Goal: Task Accomplishment & Management: Manage account settings

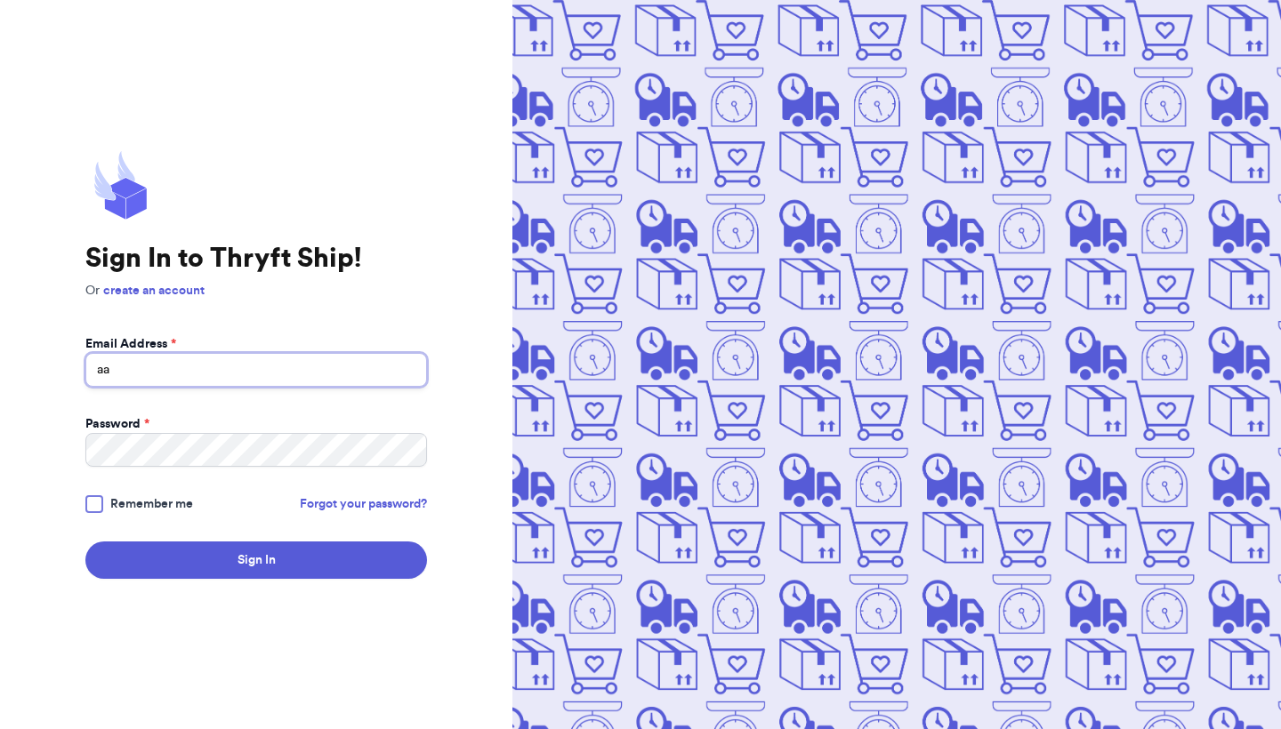
type input "a"
click at [204, 382] on input "Email Address *" at bounding box center [256, 370] width 342 height 34
type input "sweetthriftsbean22@gmail.com"
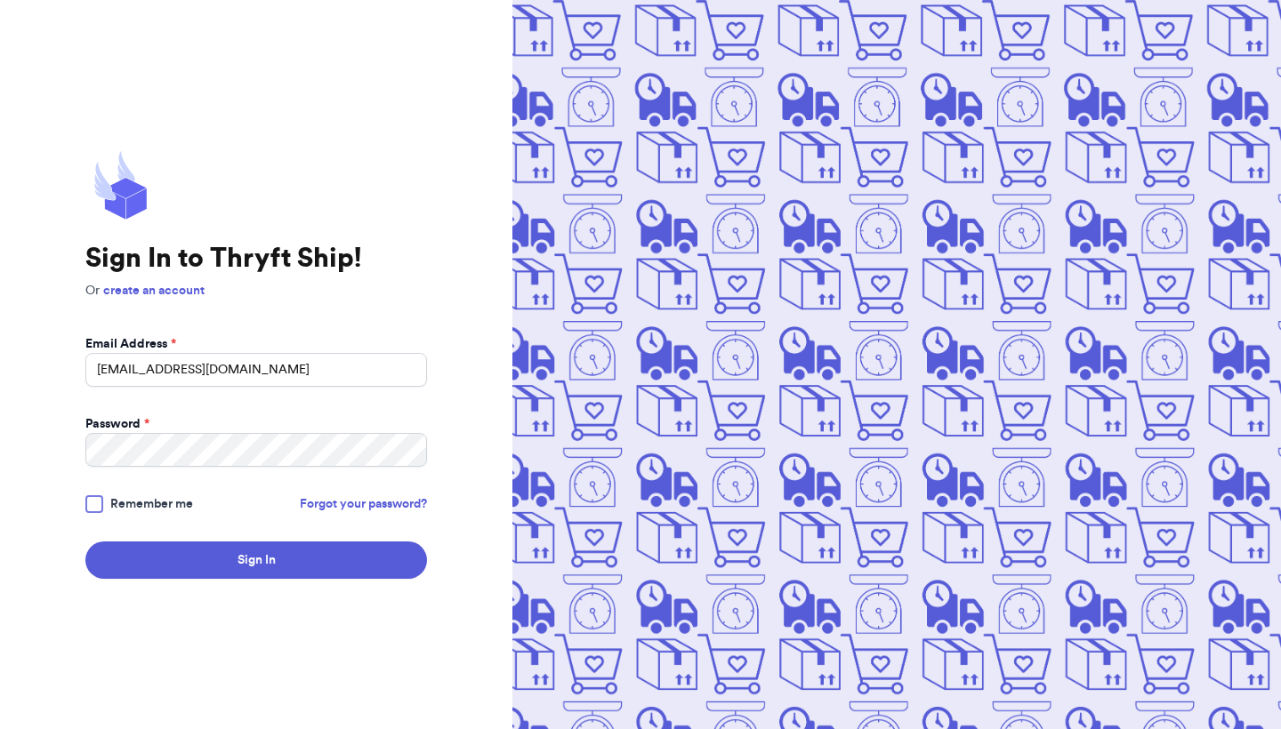
click at [91, 508] on div at bounding box center [94, 504] width 18 height 18
click at [0, 0] on input "Remember me" at bounding box center [0, 0] width 0 height 0
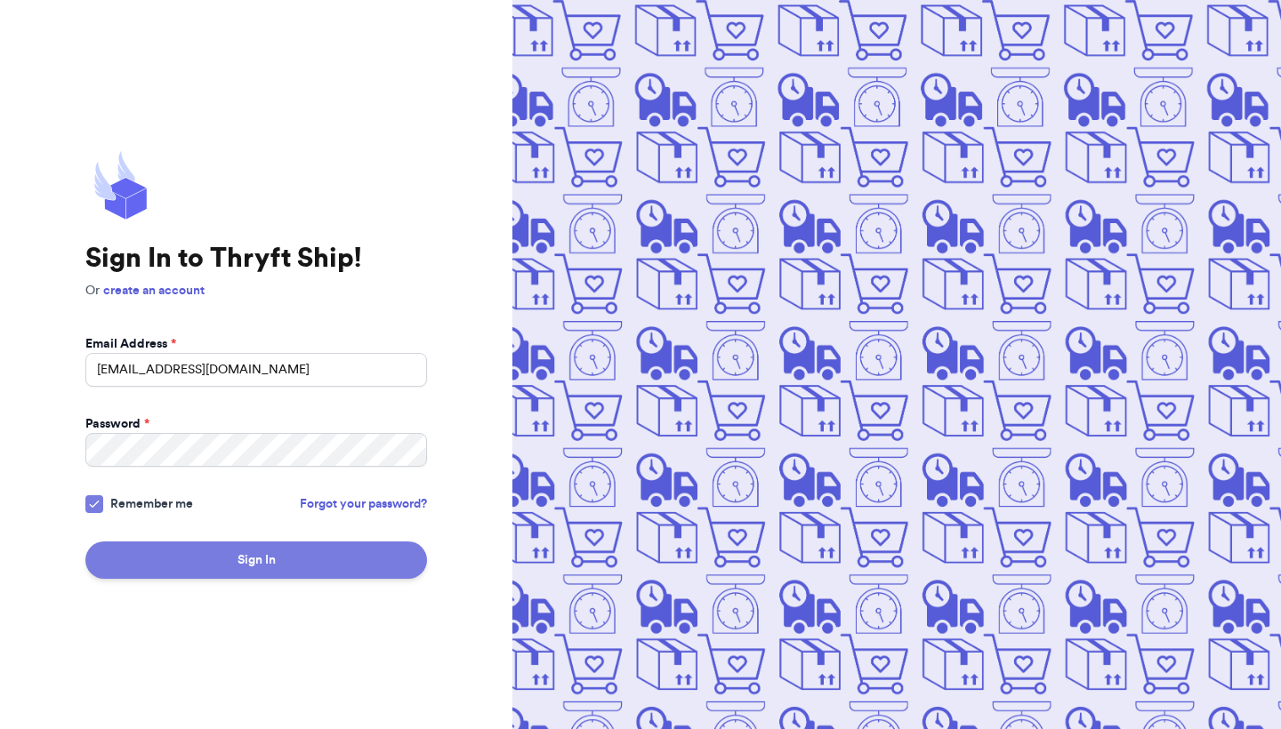
click at [233, 553] on button "Sign In" at bounding box center [256, 560] width 342 height 37
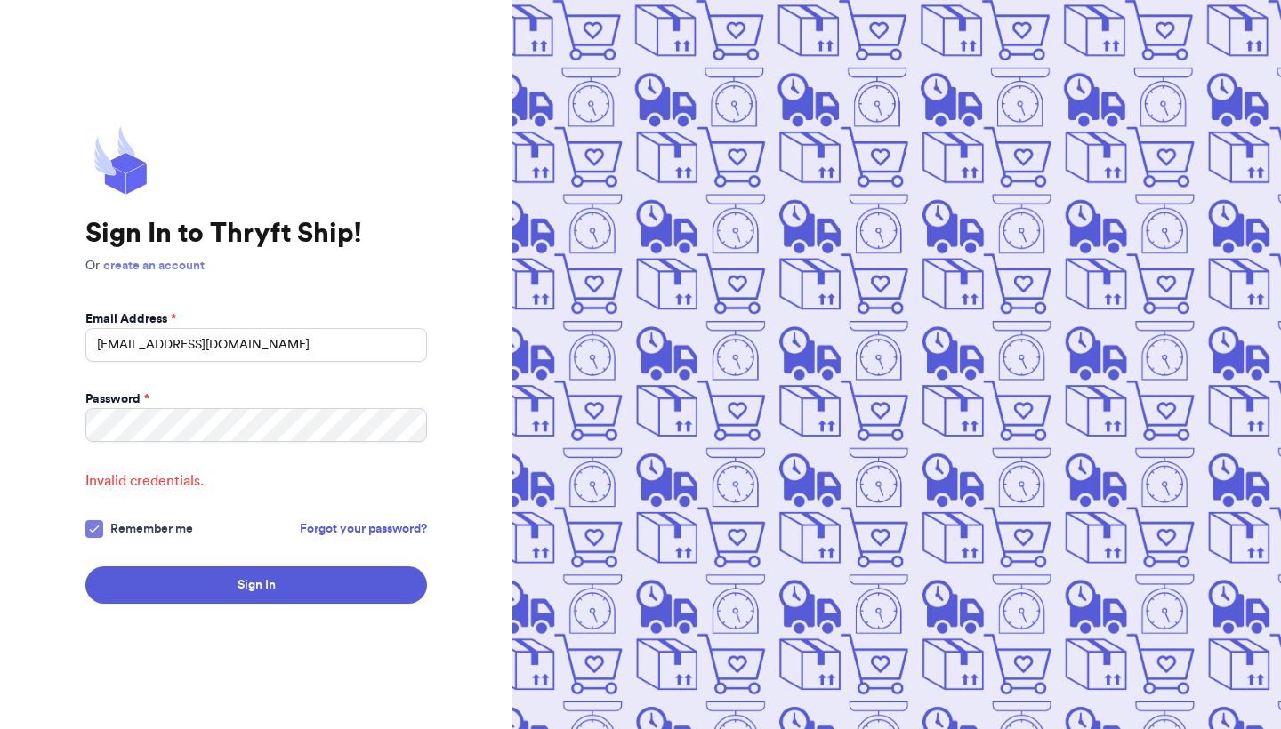
click at [187, 267] on link "create an account" at bounding box center [153, 266] width 101 height 12
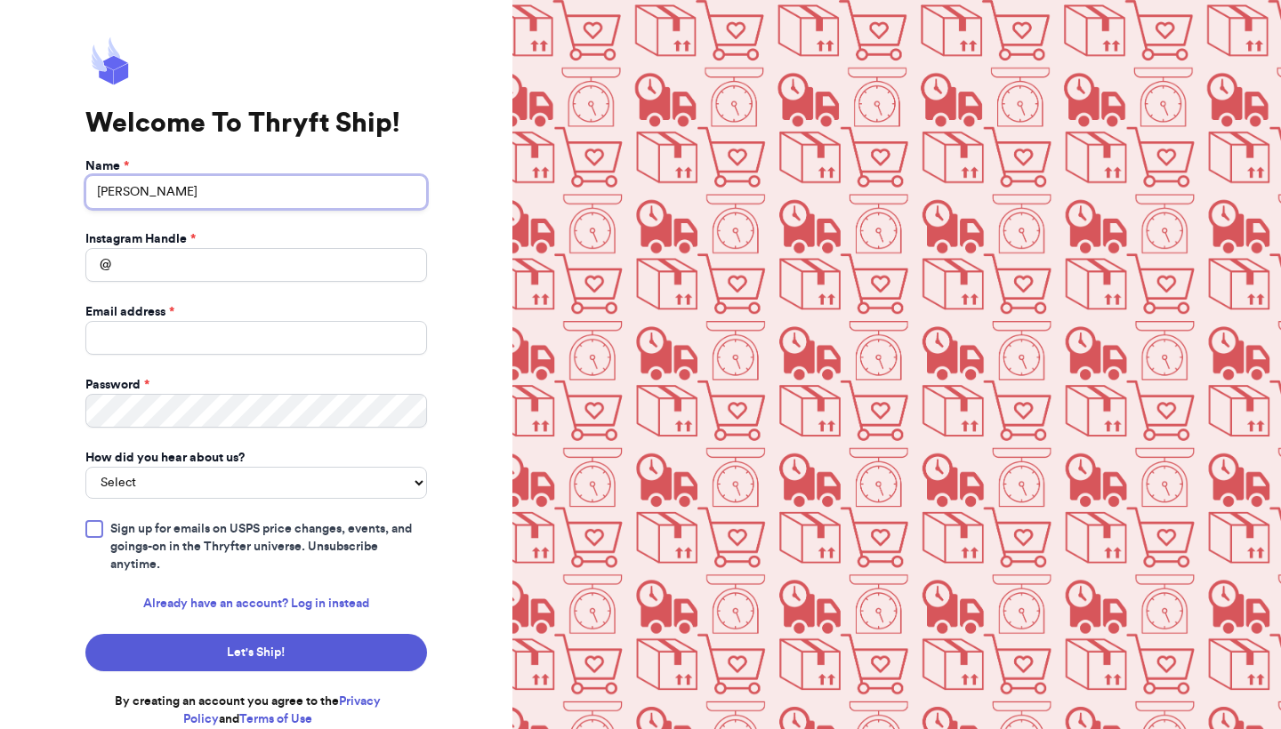
type input "Ashley Barcenas"
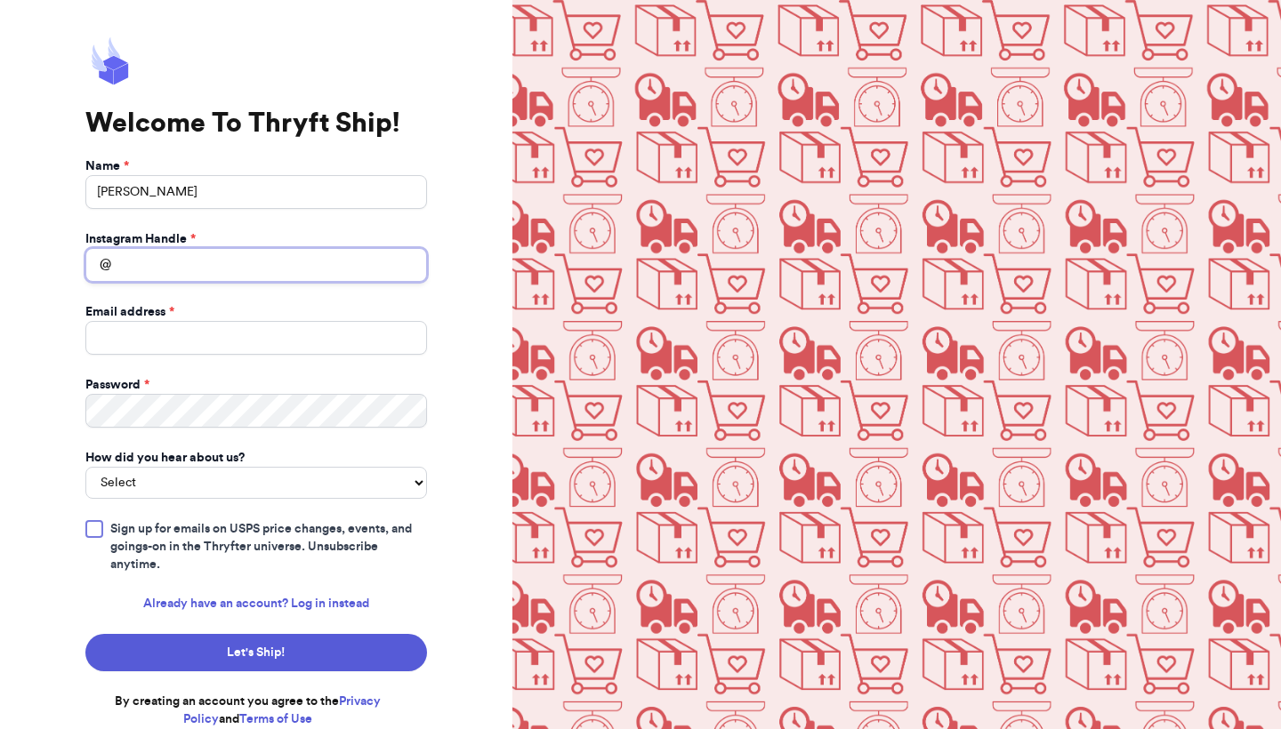
click at [200, 263] on input "Instagram Handle *" at bounding box center [256, 265] width 342 height 34
type input "ashhh118_"
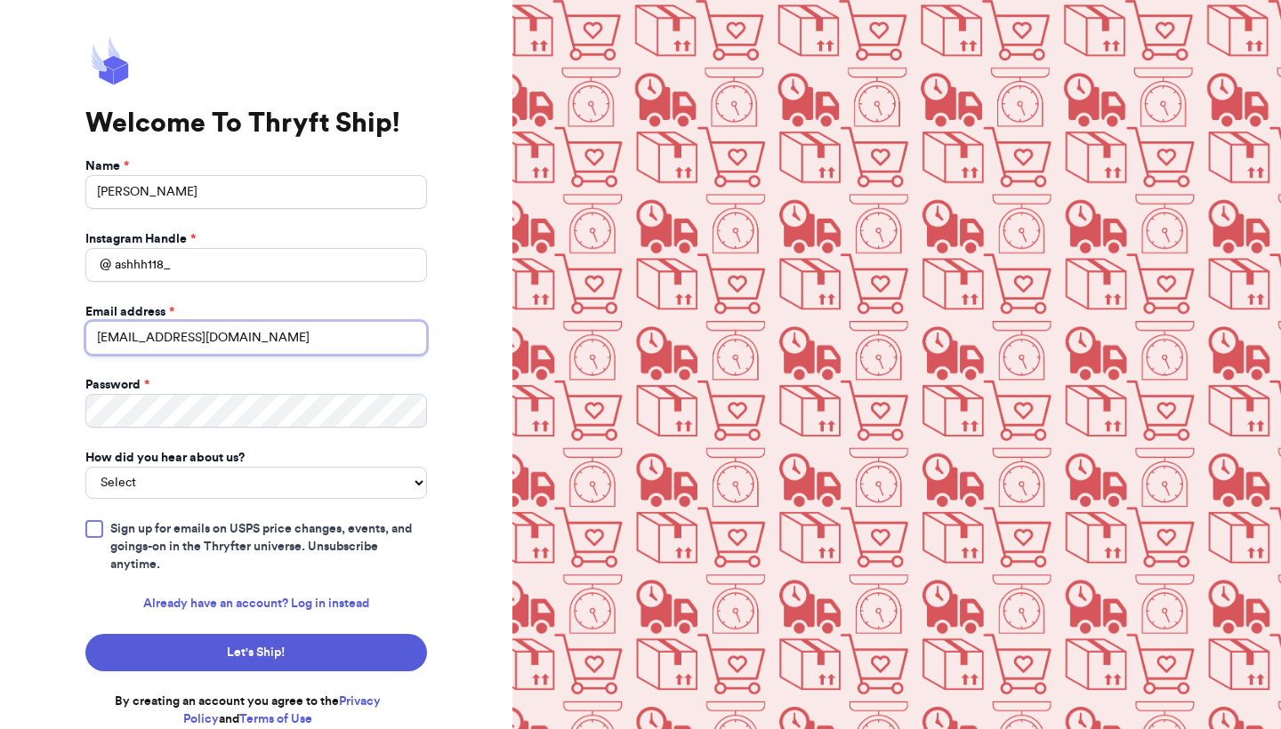
type input "sweetthriftsbean22@gmail.com"
select select "bought_from_user"
click at [93, 520] on div at bounding box center [94, 529] width 18 height 18
click at [0, 0] on input "Sign up for emails on USPS price changes, events, and goings-on in the Thryfter…" at bounding box center [0, 0] width 0 height 0
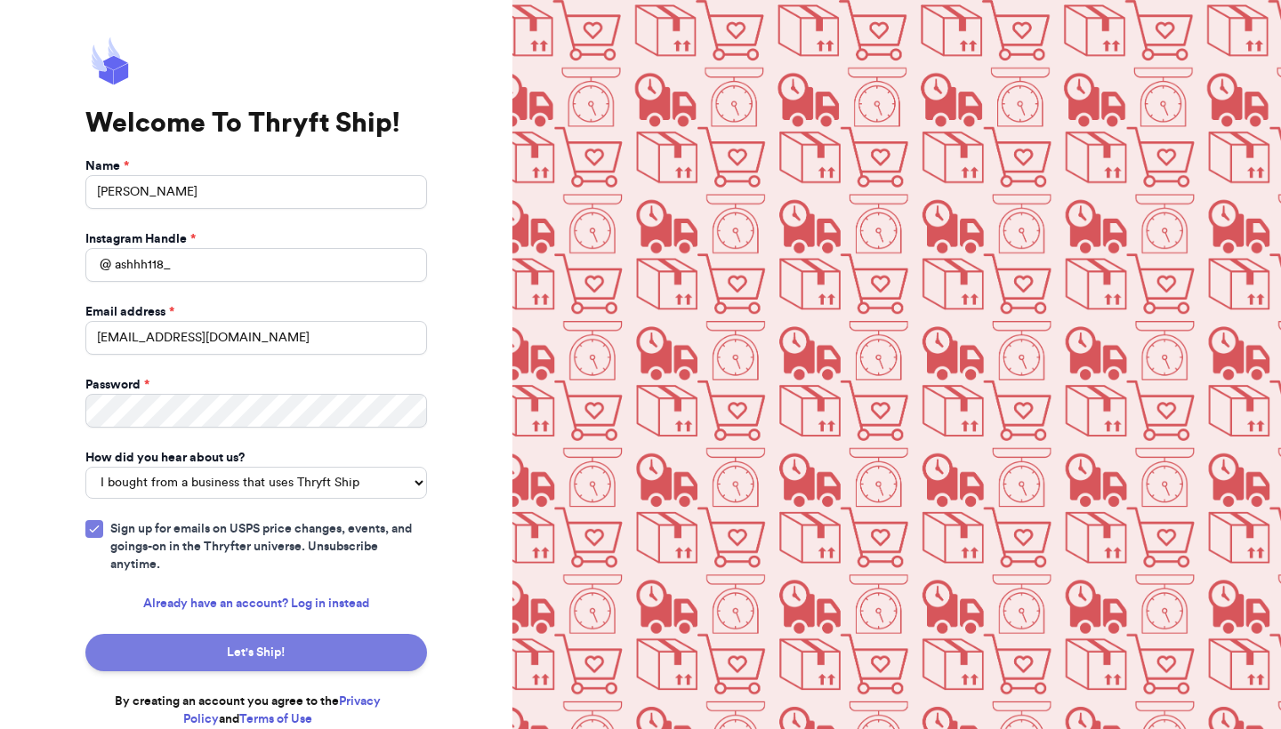
click at [252, 659] on button "Let's Ship!" at bounding box center [256, 652] width 342 height 37
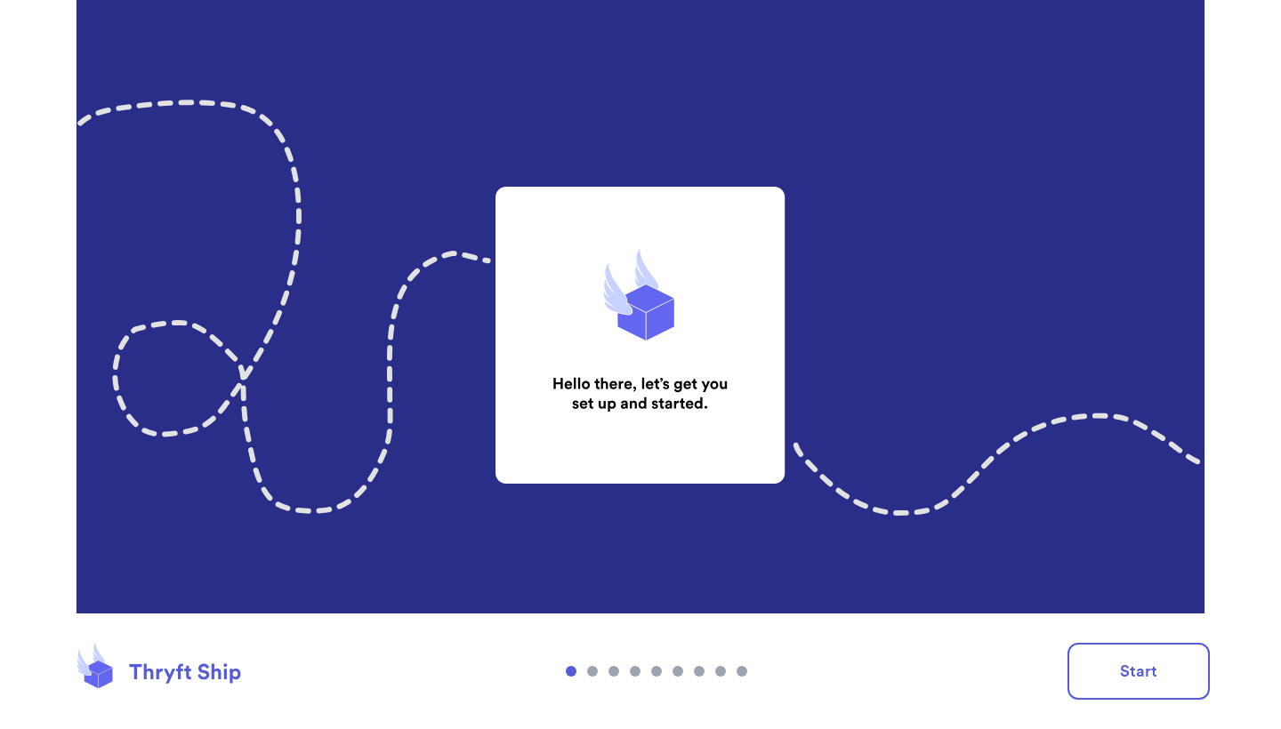
scroll to position [-1, 0]
drag, startPoint x: 930, startPoint y: 422, endPoint x: 1070, endPoint y: 422, distance: 139.6
click at [930, 422] on img at bounding box center [640, 364] width 1281 height 729
click at [1070, 422] on img at bounding box center [640, 364] width 1281 height 729
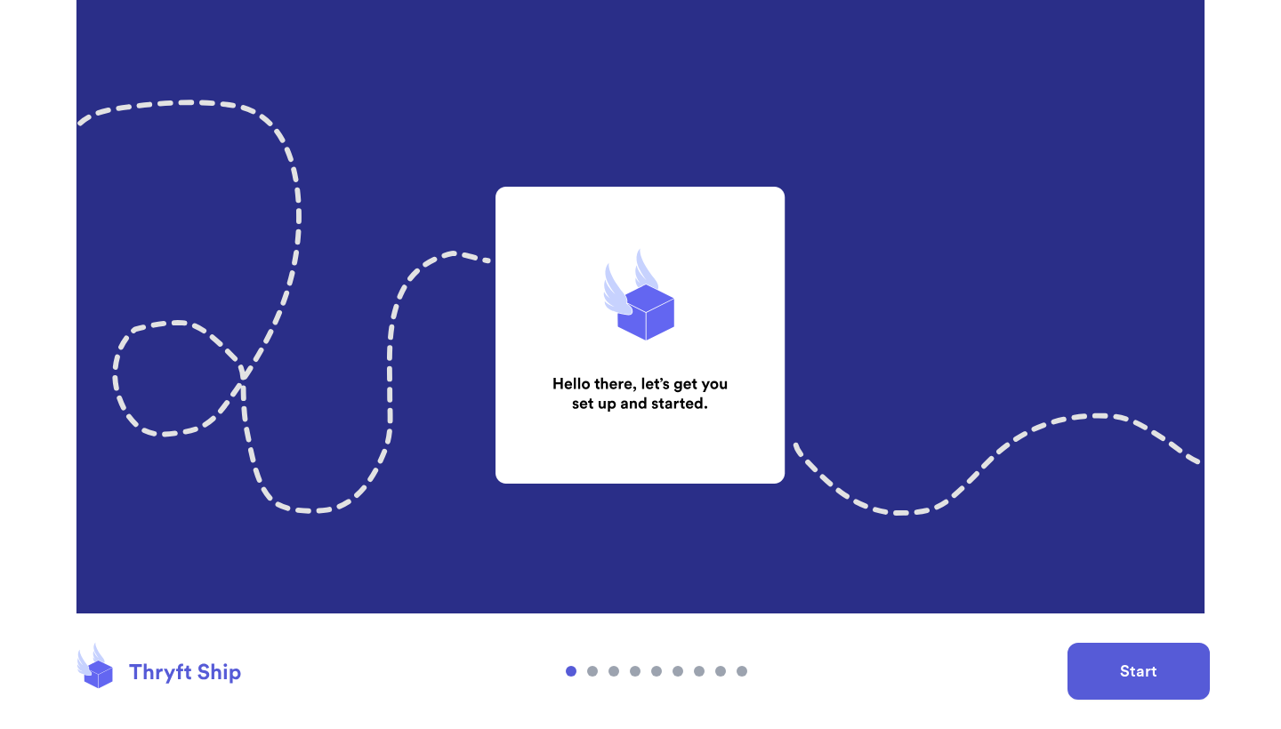
click at [1105, 674] on button "Start" at bounding box center [1138, 671] width 142 height 57
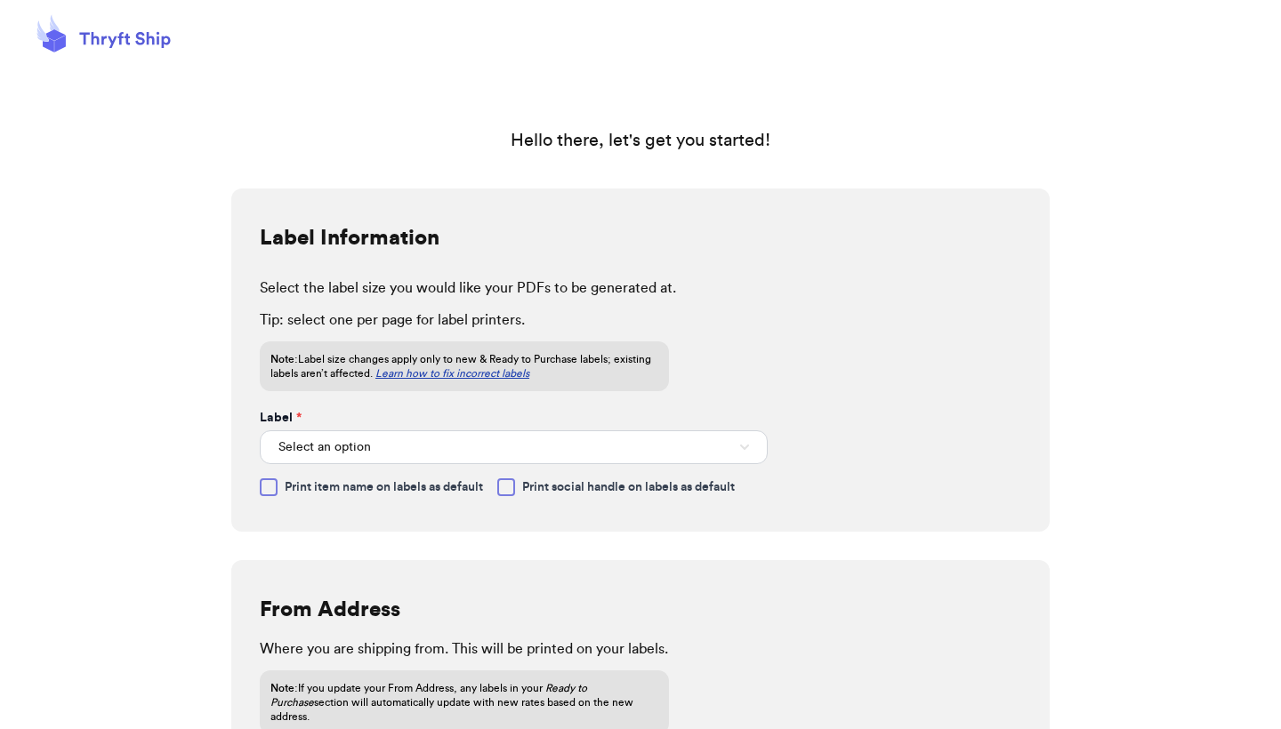
click at [336, 429] on div "Select an option" at bounding box center [514, 445] width 508 height 37
click at [339, 440] on span "Select an option" at bounding box center [324, 447] width 93 height 18
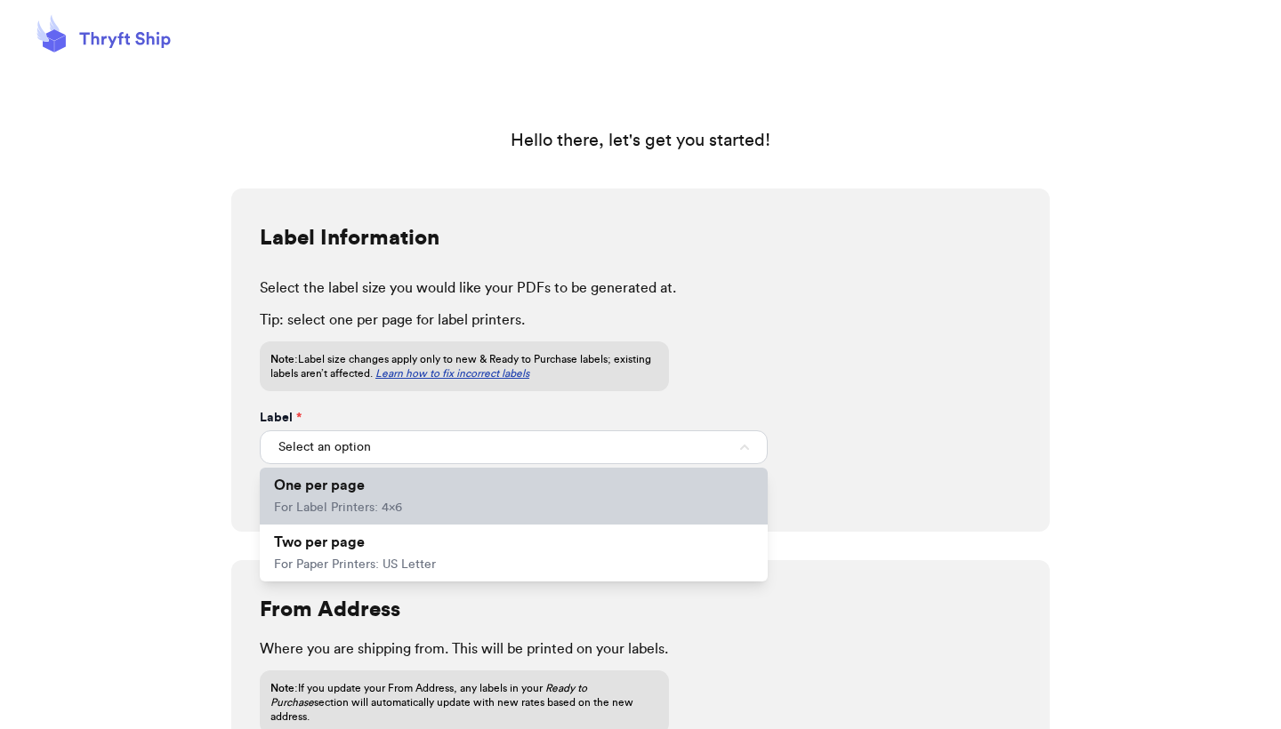
click at [423, 506] on li "One per page For Label Printers: 4x6" at bounding box center [514, 496] width 508 height 57
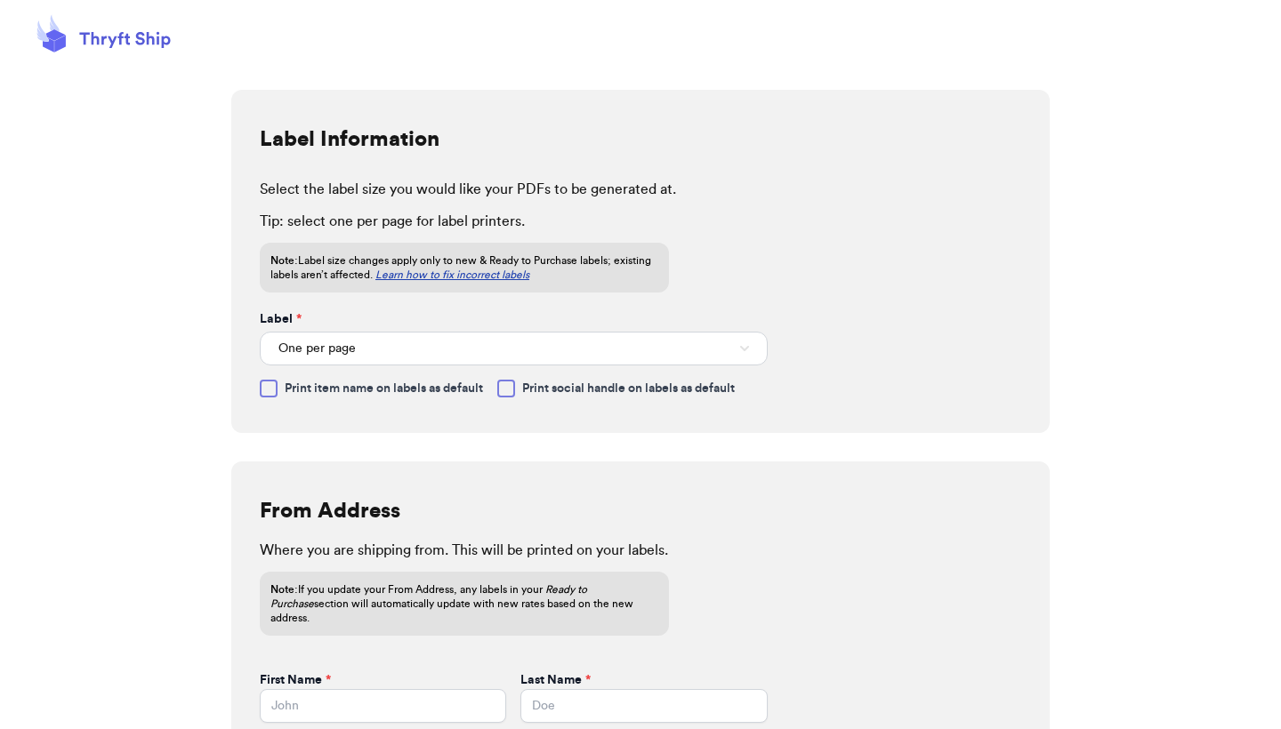
scroll to position [101, 0]
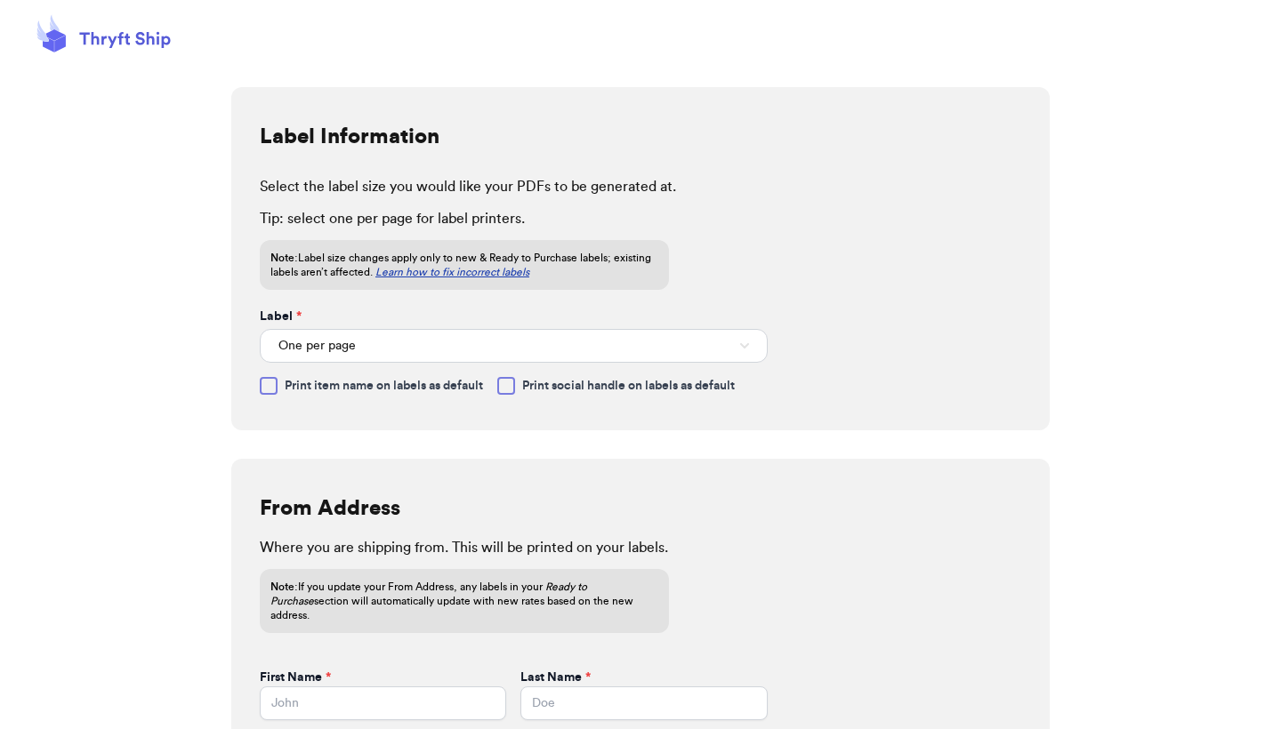
click at [269, 383] on div at bounding box center [269, 386] width 18 height 18
click at [0, 0] on input "Print item name on labels as default" at bounding box center [0, 0] width 0 height 0
click at [269, 384] on icon at bounding box center [268, 386] width 14 height 14
click at [0, 0] on input "Print item name on labels as default" at bounding box center [0, 0] width 0 height 0
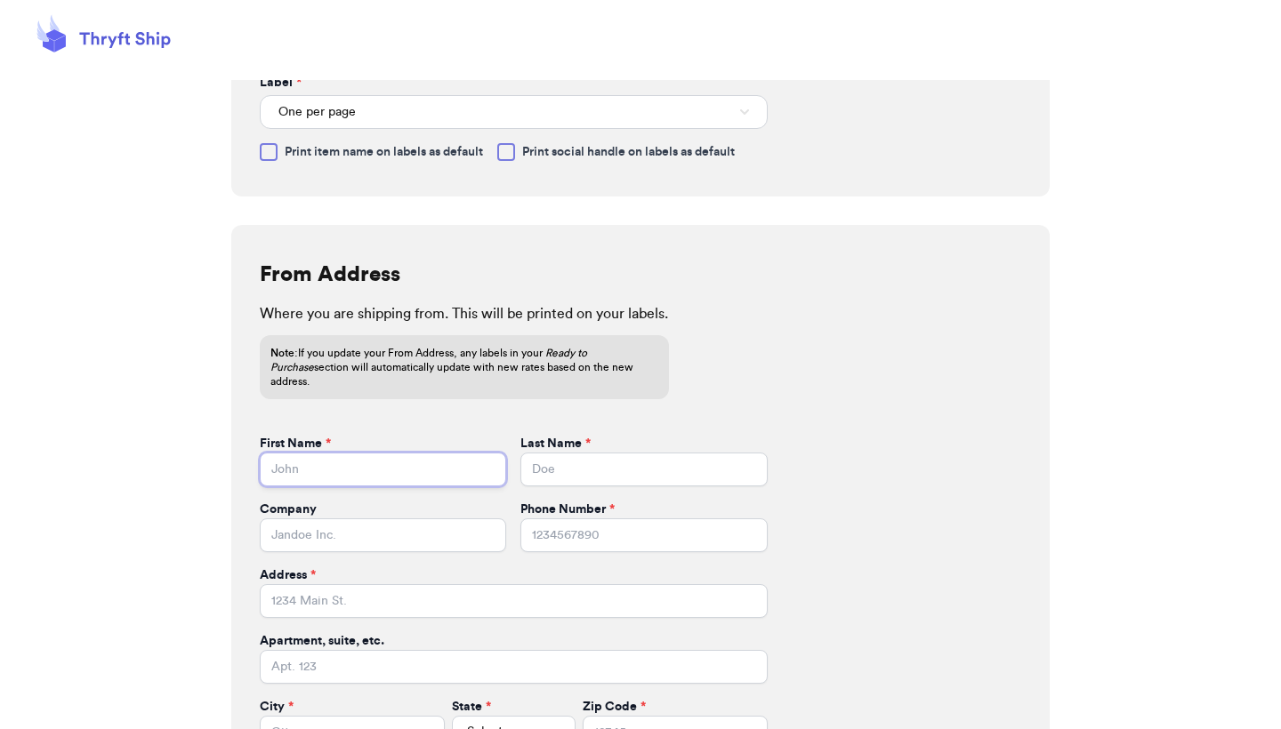
scroll to position [337, 0]
type input "Ashley"
type input "Barcenas"
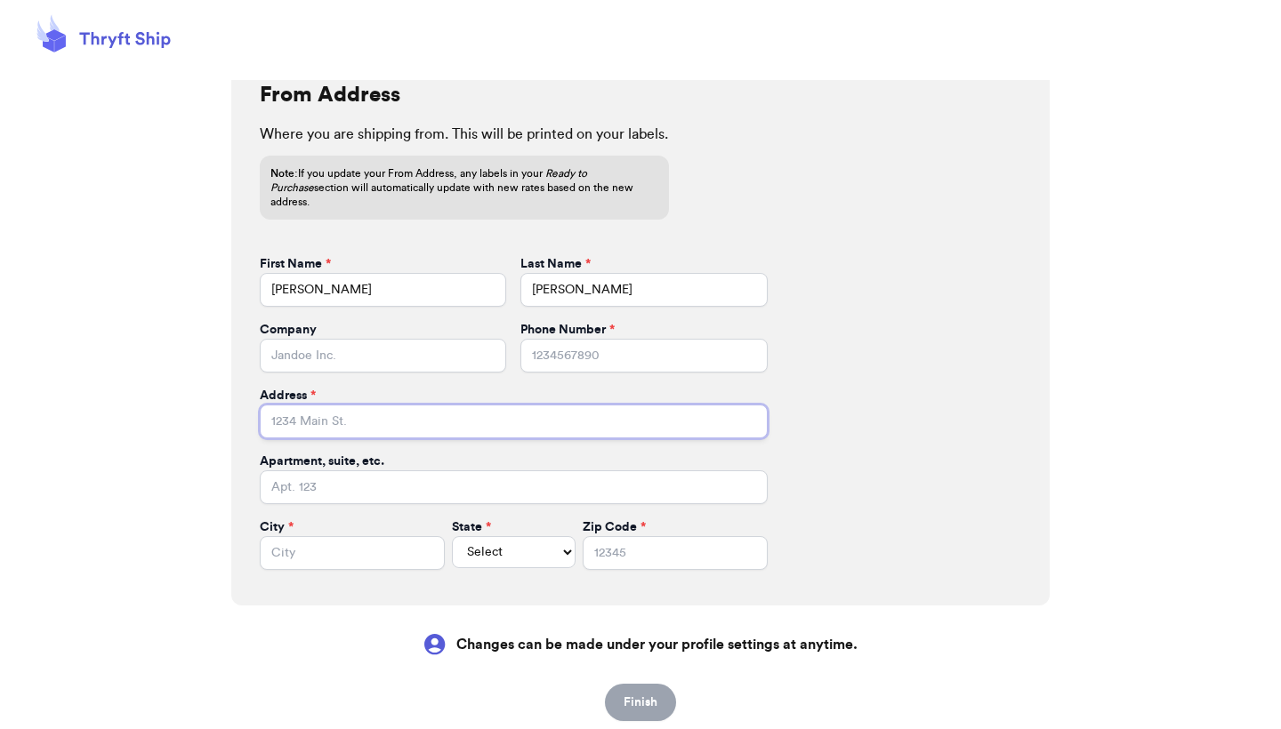
scroll to position [519, 0]
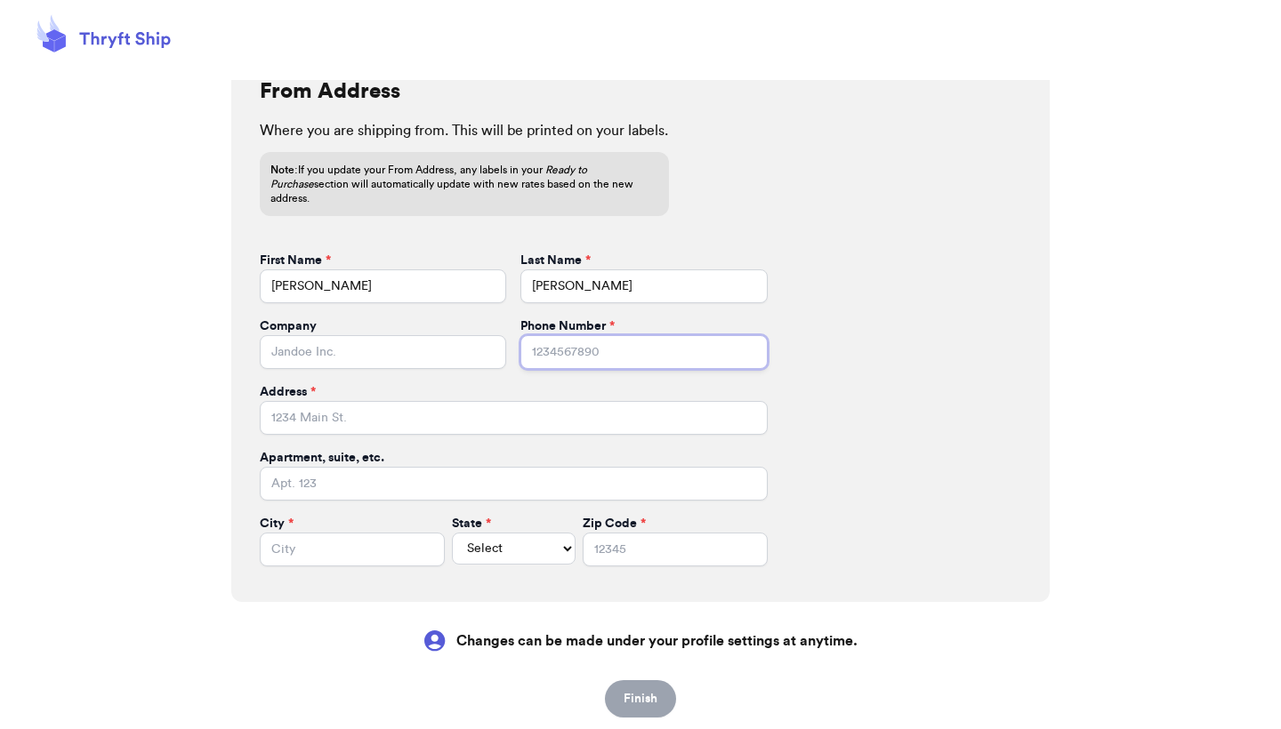
click at [574, 335] on input "Phone Number *" at bounding box center [643, 352] width 246 height 34
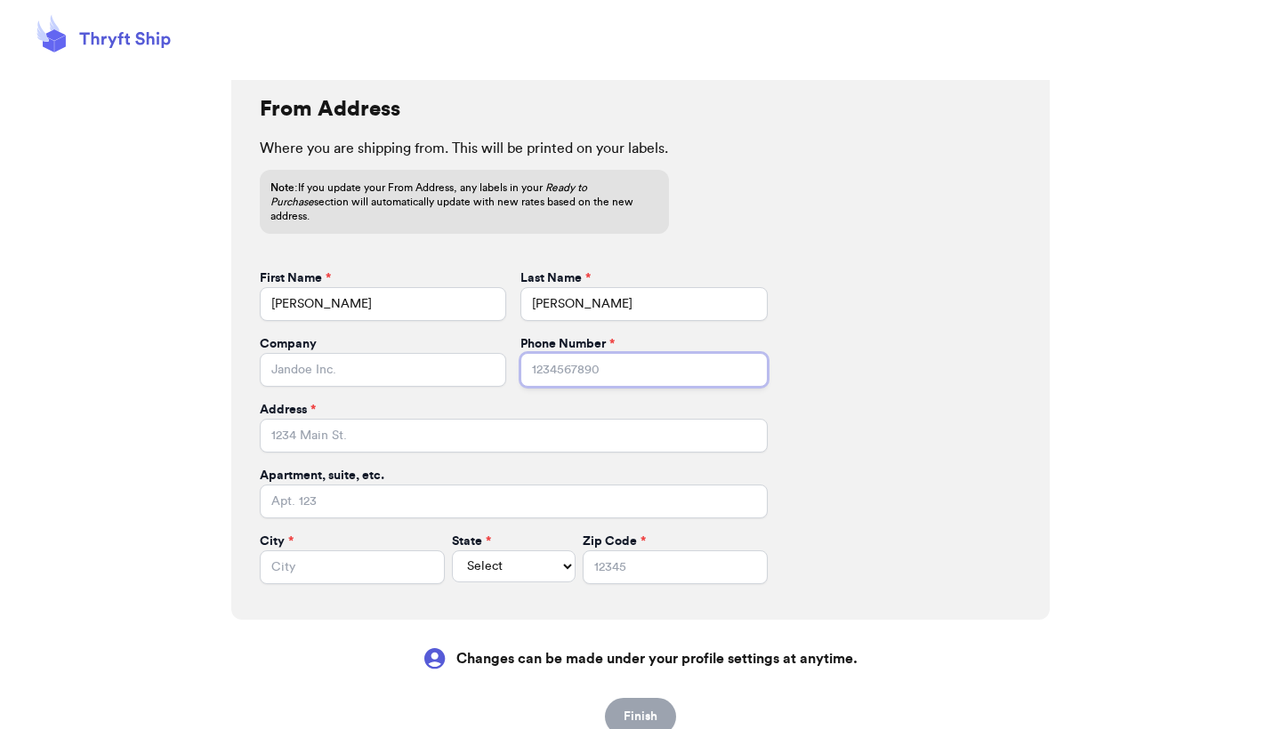
scroll to position [506, 0]
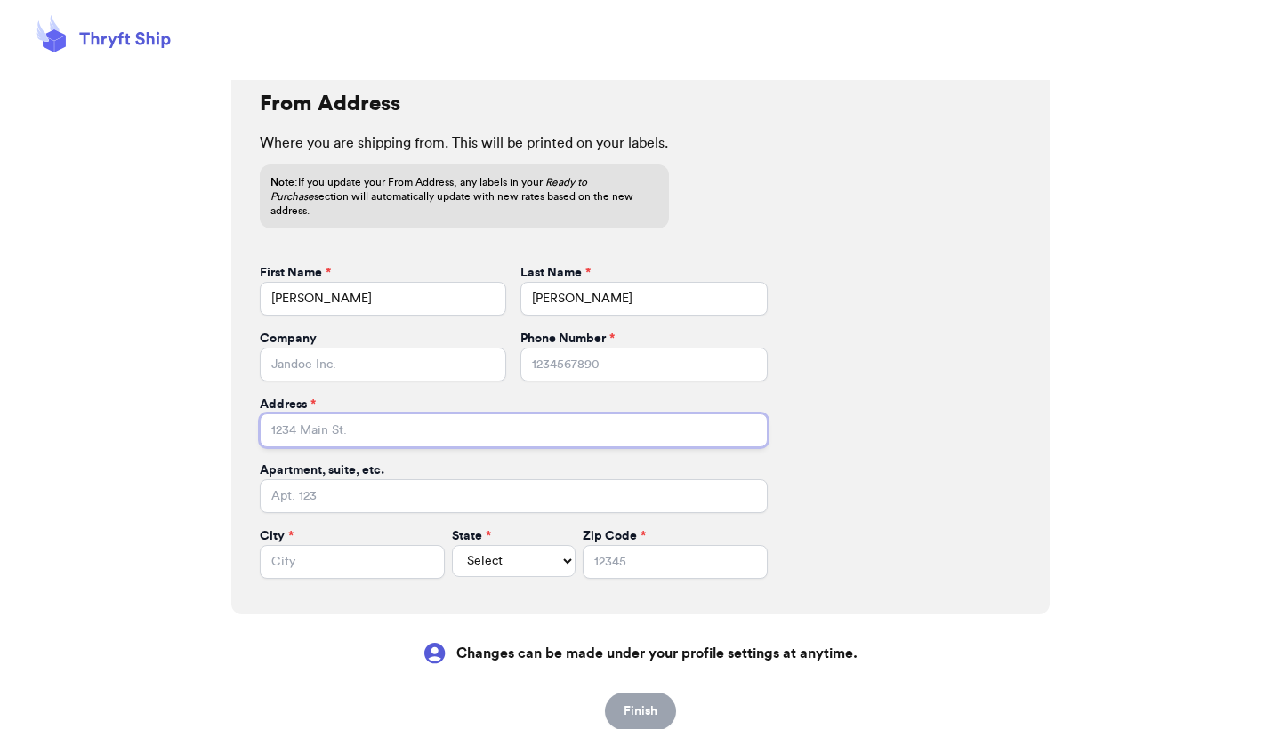
click at [356, 428] on input "Address *" at bounding box center [514, 431] width 508 height 34
type input "130 Brannon Rd."
type input "Pauline"
select select "SC"
type input "29374"
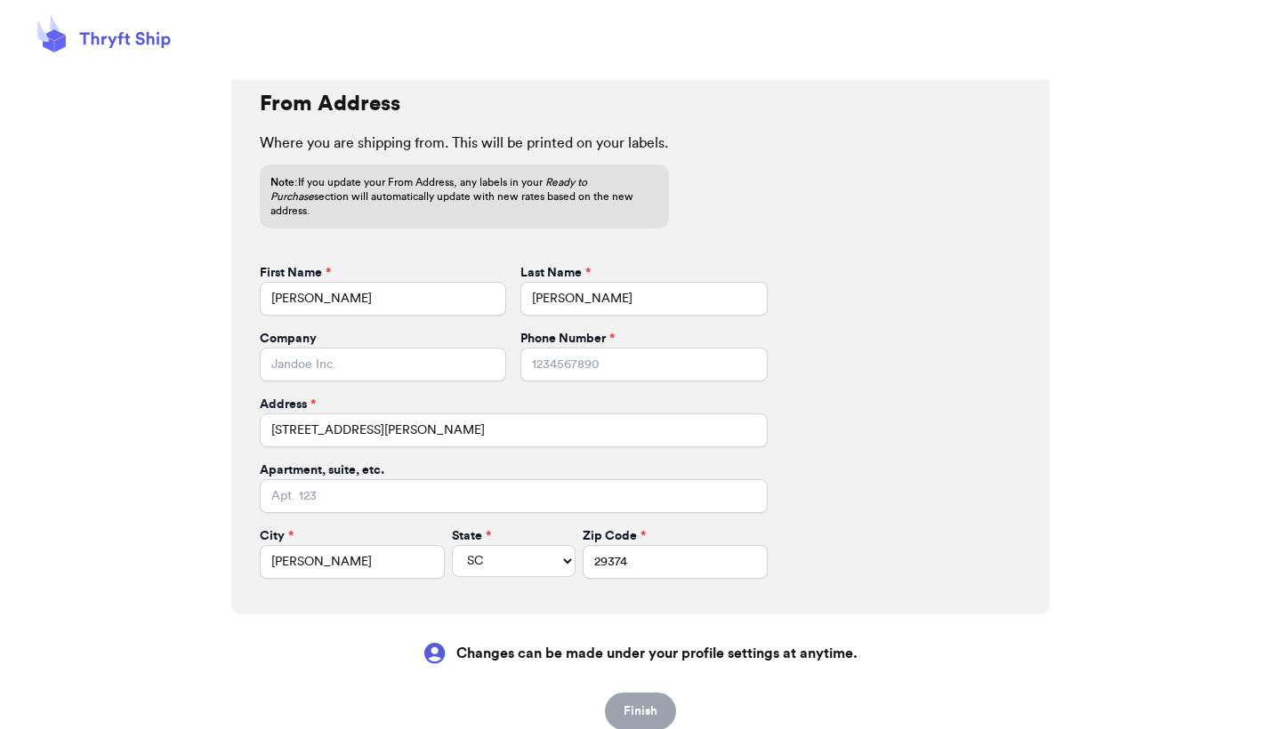
click at [721, 560] on form "First Name * Ashley Last Name * Barcenas Company Phone Number * Address * 130 B…" at bounding box center [514, 421] width 508 height 315
click at [595, 348] on input "Phone Number *" at bounding box center [643, 365] width 246 height 34
type input "8644319941"
click at [733, 577] on div "From Address Where you are shipping from. This will be printed on your labels. …" at bounding box center [640, 334] width 818 height 560
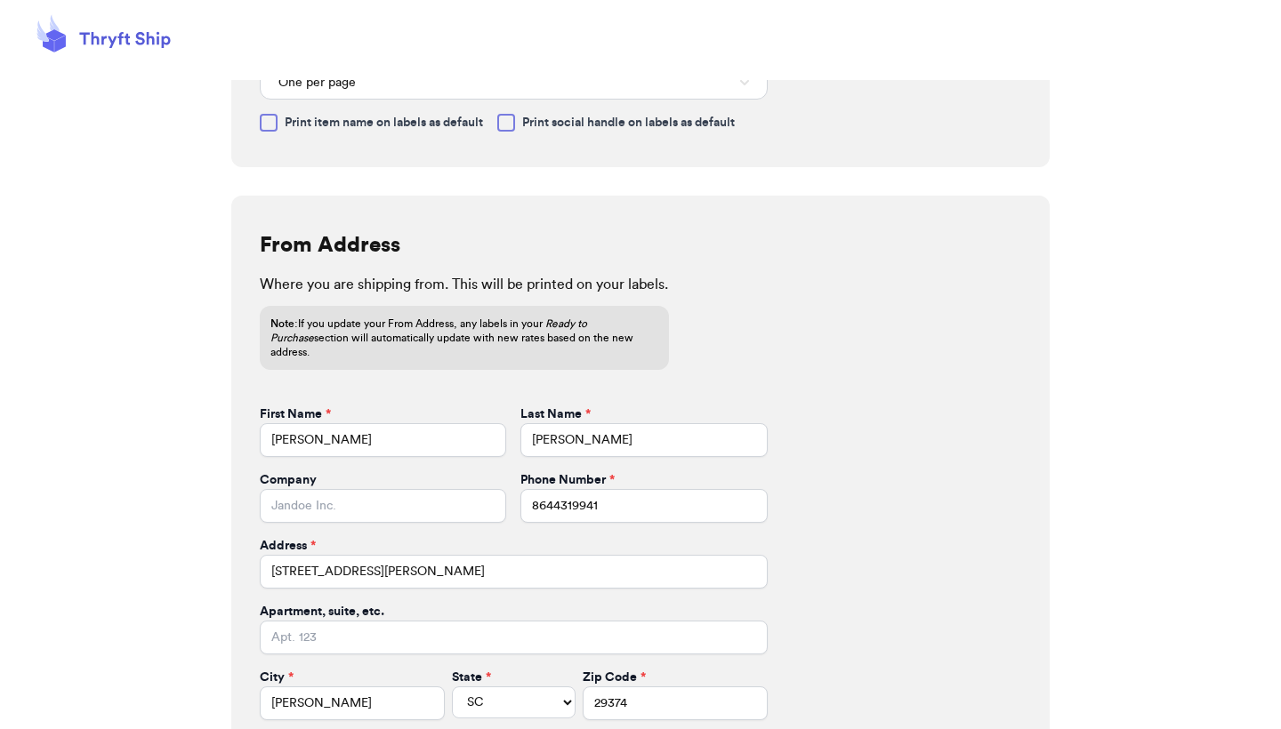
scroll to position [412, 0]
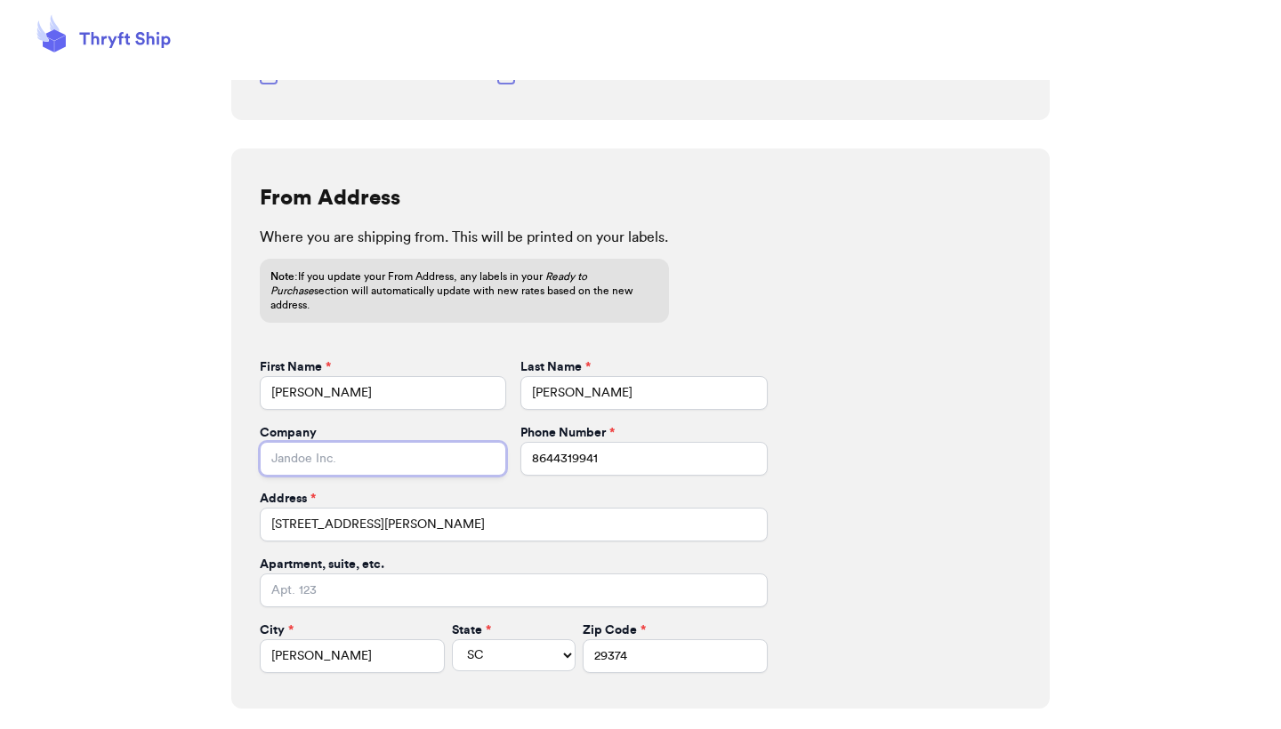
click at [365, 442] on input "Company" at bounding box center [383, 459] width 246 height 34
click at [280, 442] on input "Sweetthriftsbean" at bounding box center [383, 459] width 246 height 34
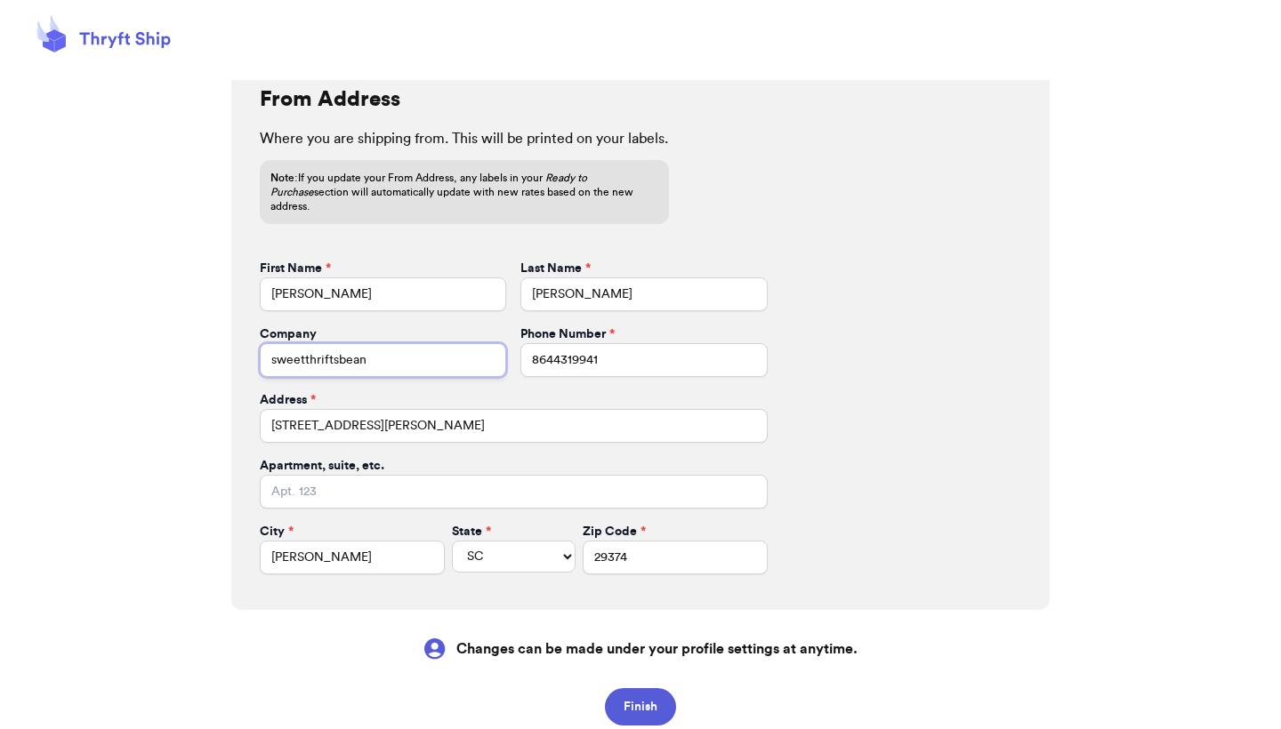
scroll to position [536, 0]
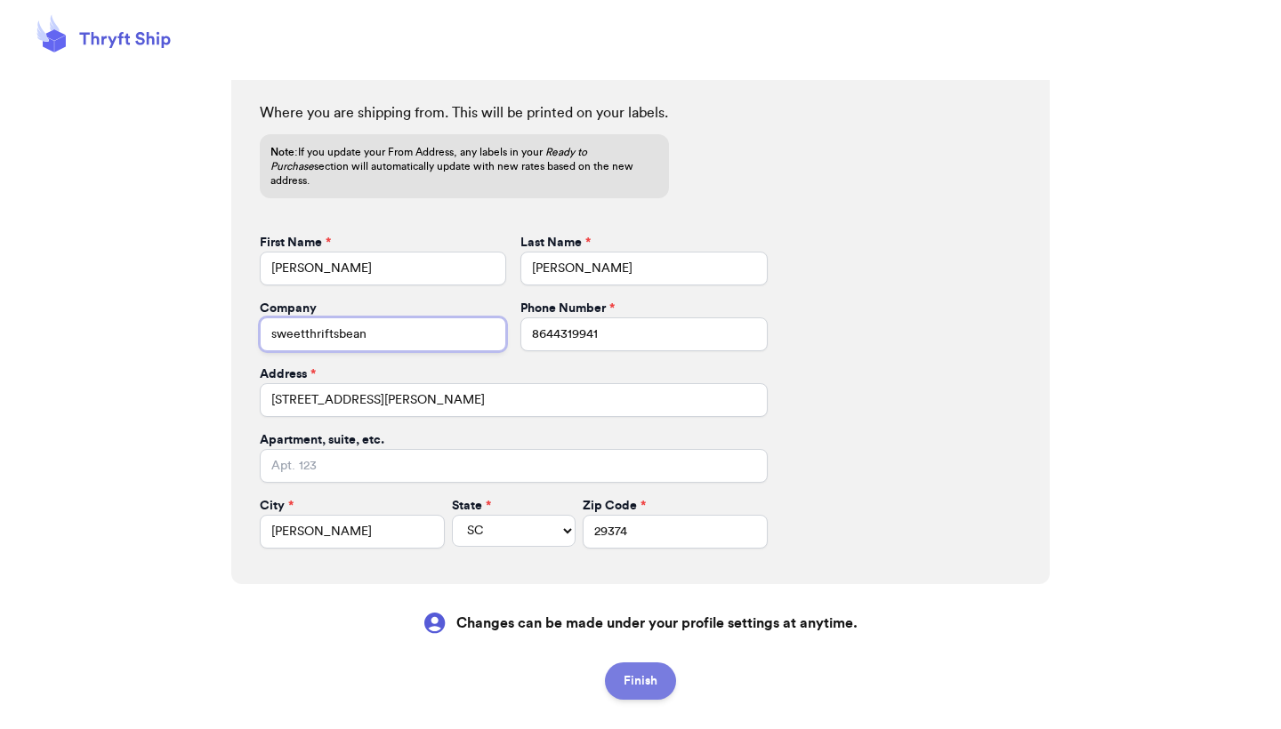
type input "sweetthriftsbean"
click at [632, 664] on button "Finish" at bounding box center [640, 681] width 71 height 37
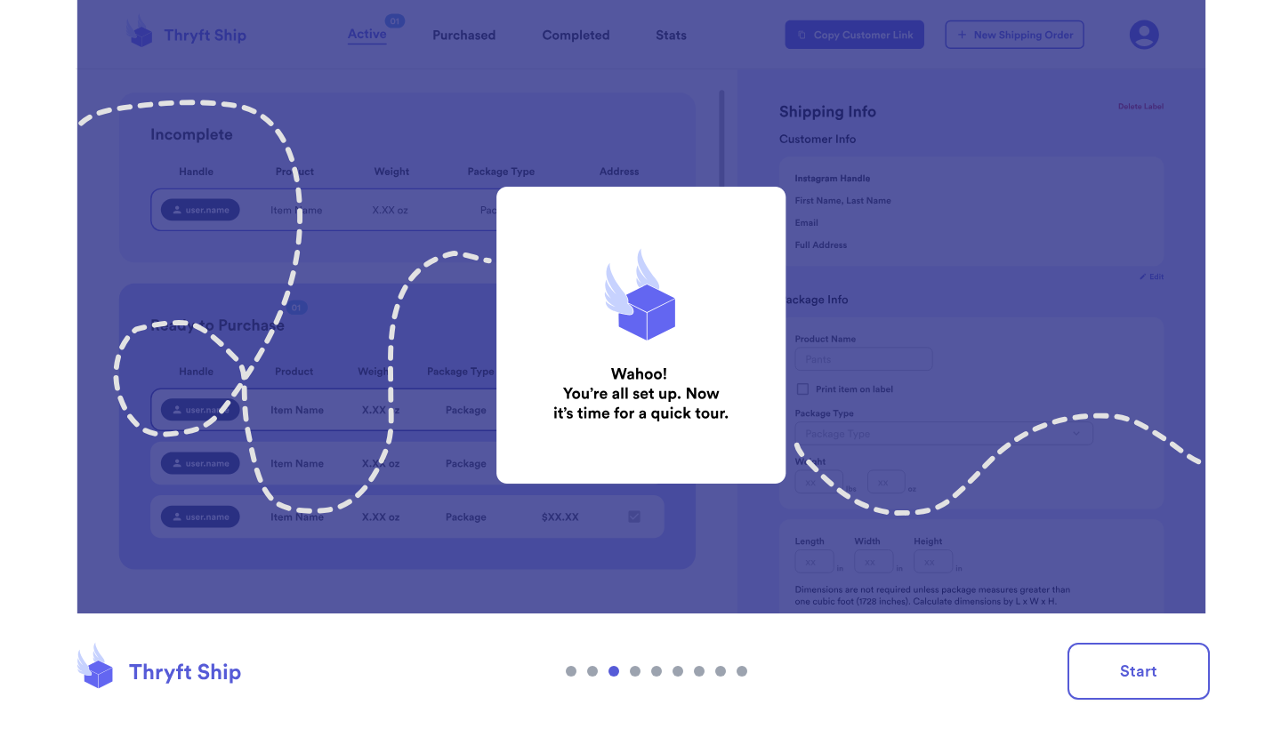
scroll to position [0, 0]
click at [916, 440] on img at bounding box center [640, 364] width 1281 height 729
click at [1126, 659] on button "Start" at bounding box center [1138, 671] width 142 height 57
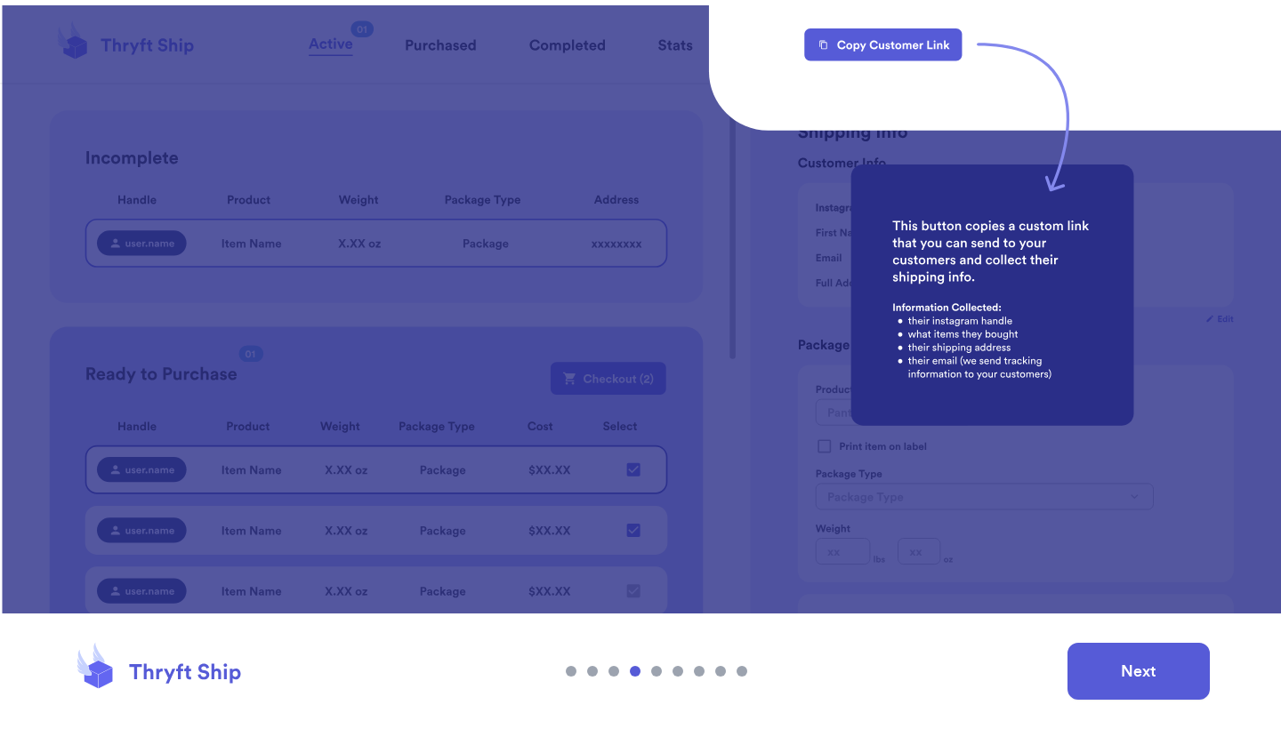
click at [1122, 677] on button "Next" at bounding box center [1138, 671] width 142 height 57
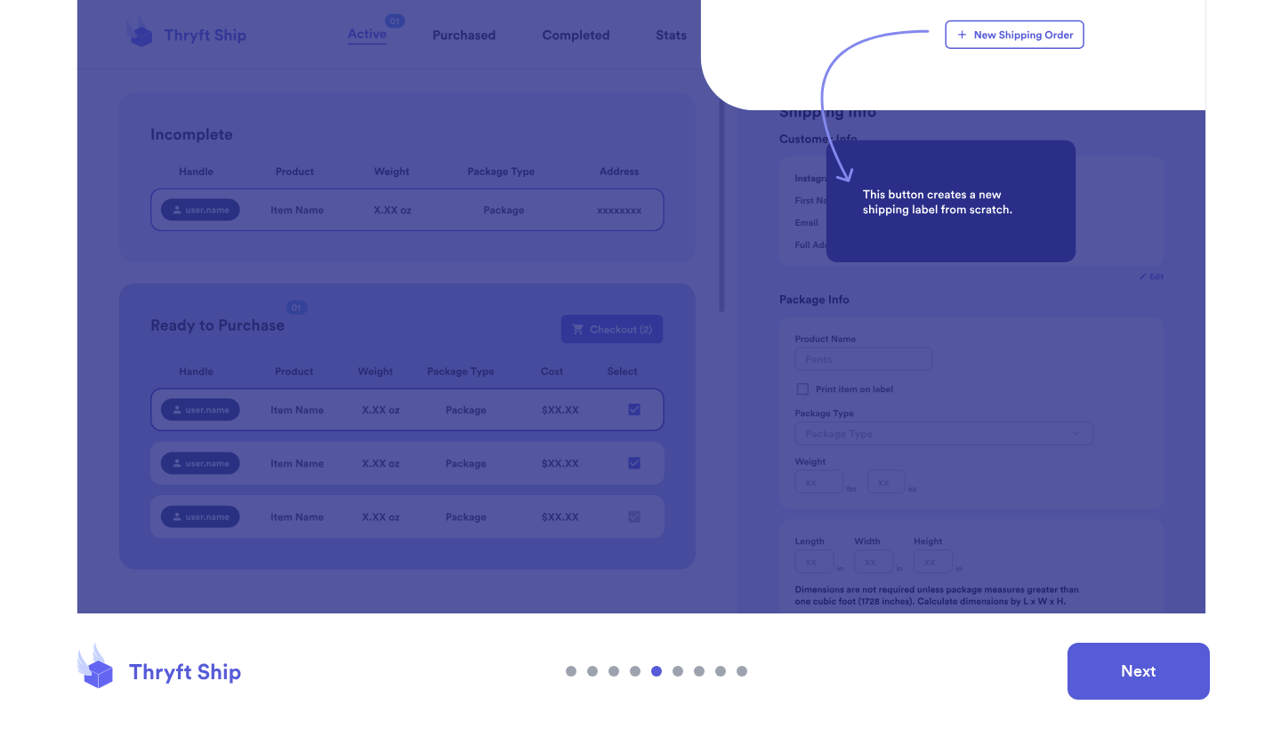
click at [1147, 663] on button "Next" at bounding box center [1138, 671] width 142 height 57
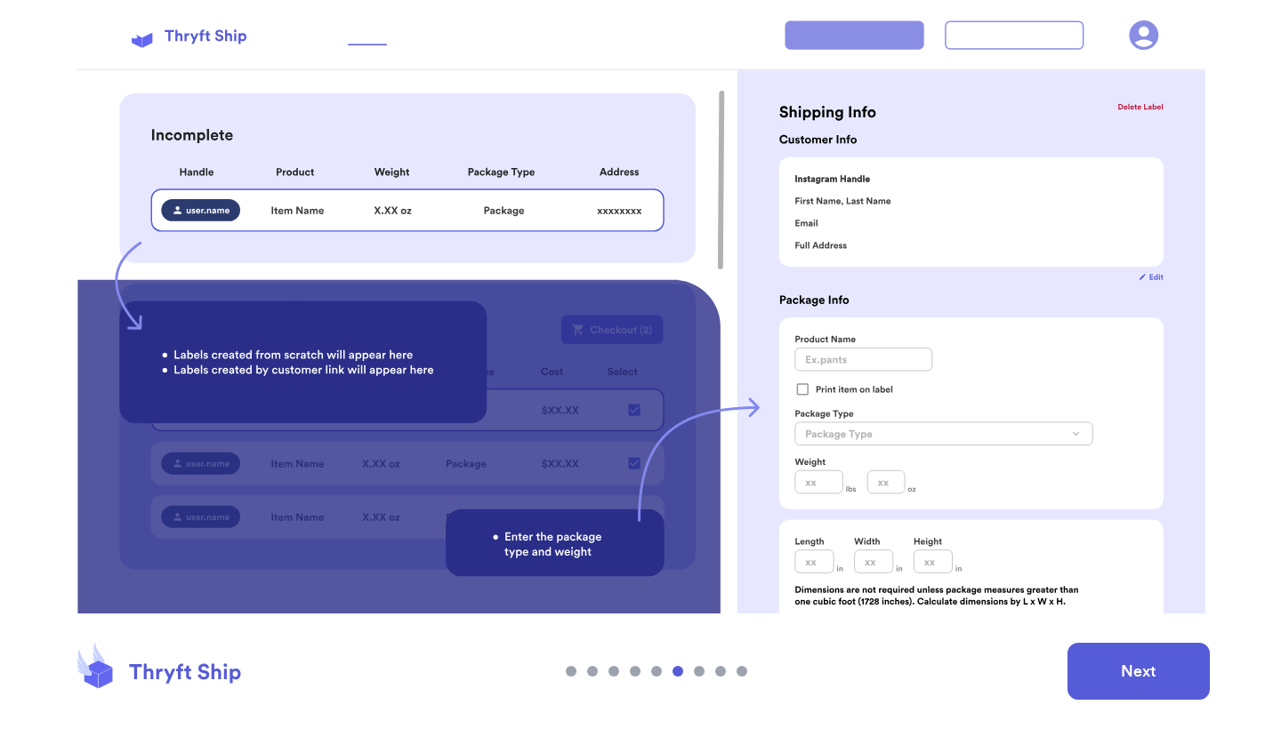
click at [1093, 655] on button "Next" at bounding box center [1138, 671] width 142 height 57
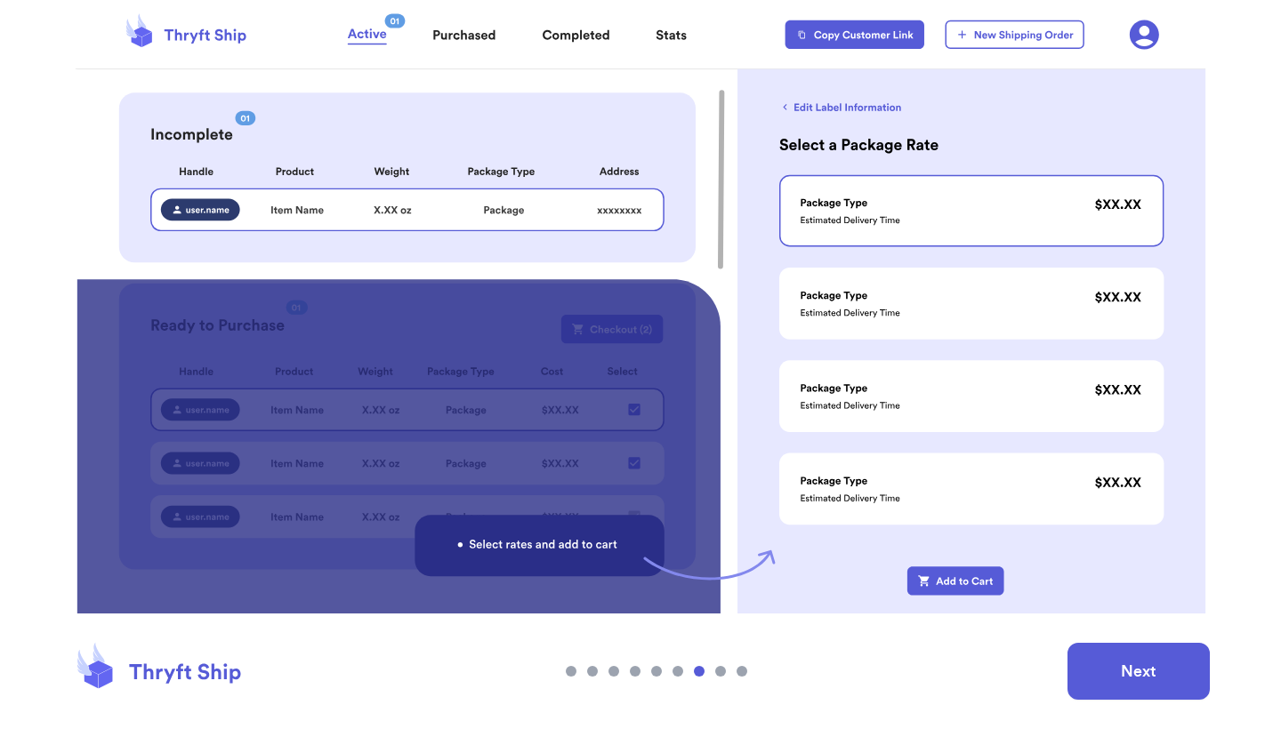
click at [1092, 656] on button "Next" at bounding box center [1138, 671] width 142 height 57
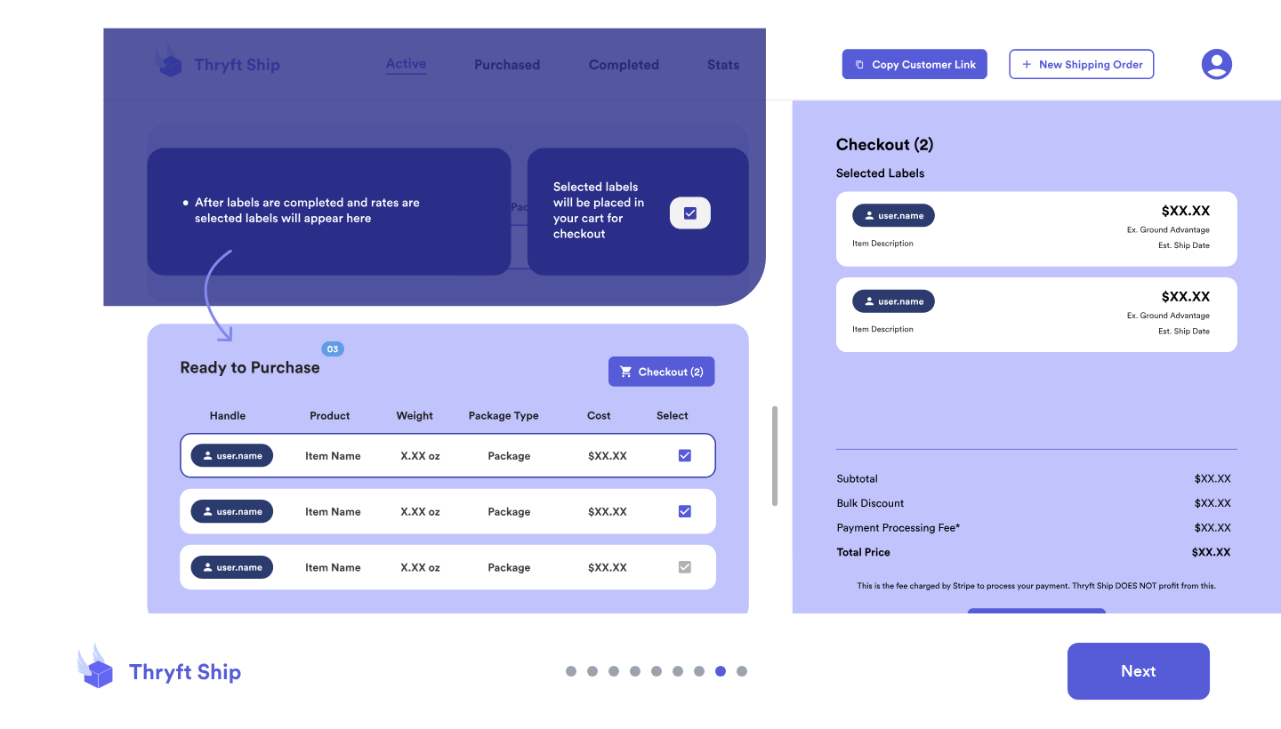
click at [1117, 671] on button "Next" at bounding box center [1138, 671] width 142 height 57
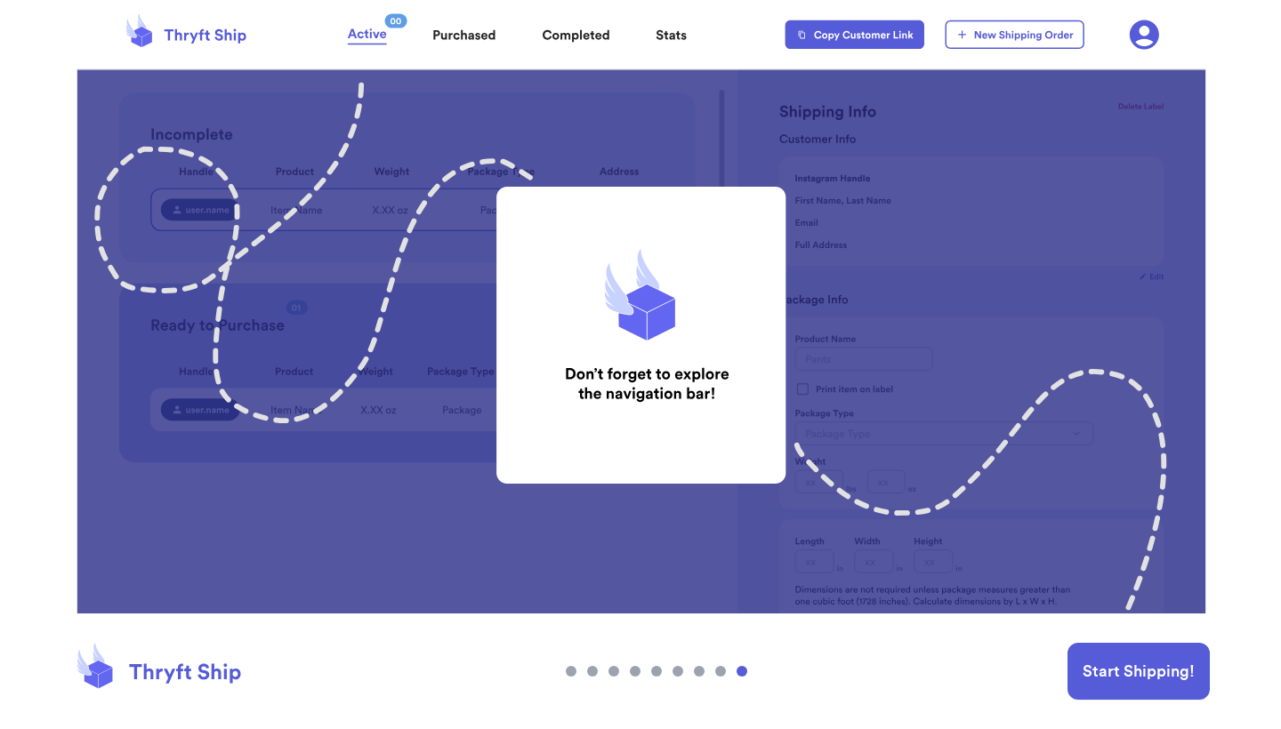
click at [1116, 672] on button "Start Shipping!" at bounding box center [1138, 671] width 142 height 57
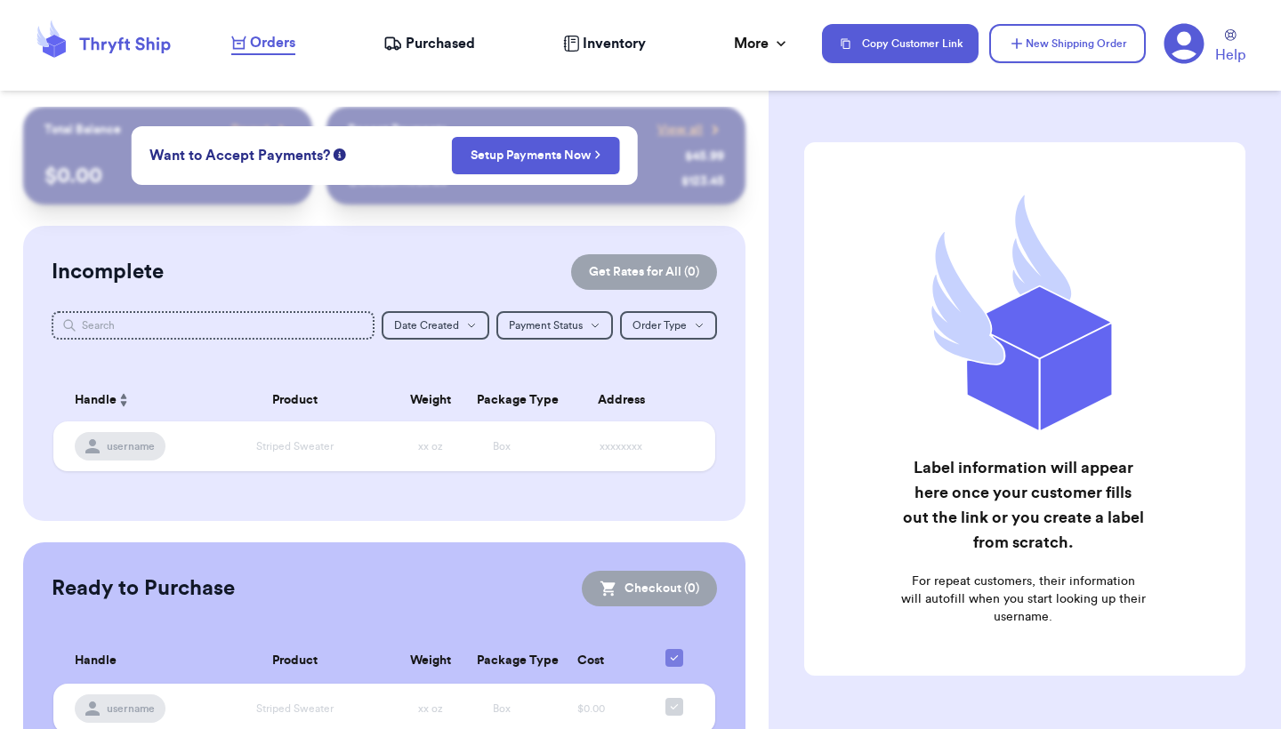
click at [497, 232] on div "Incomplete Get Rates for All ( 0 ) Get Rates for All ( 0 ) Date Created Date Cr…" at bounding box center [384, 373] width 722 height 295
click at [334, 379] on th "Product" at bounding box center [295, 400] width 199 height 43
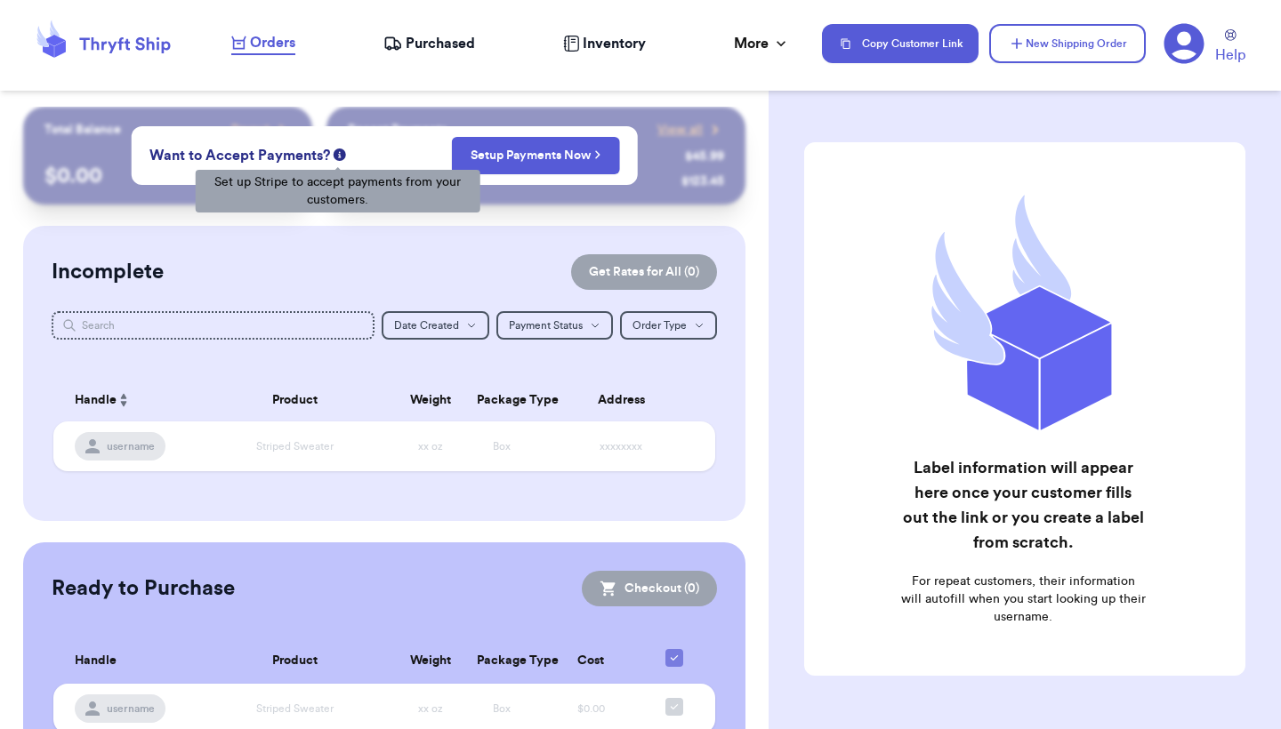
click at [335, 155] on icon at bounding box center [340, 155] width 12 height 12
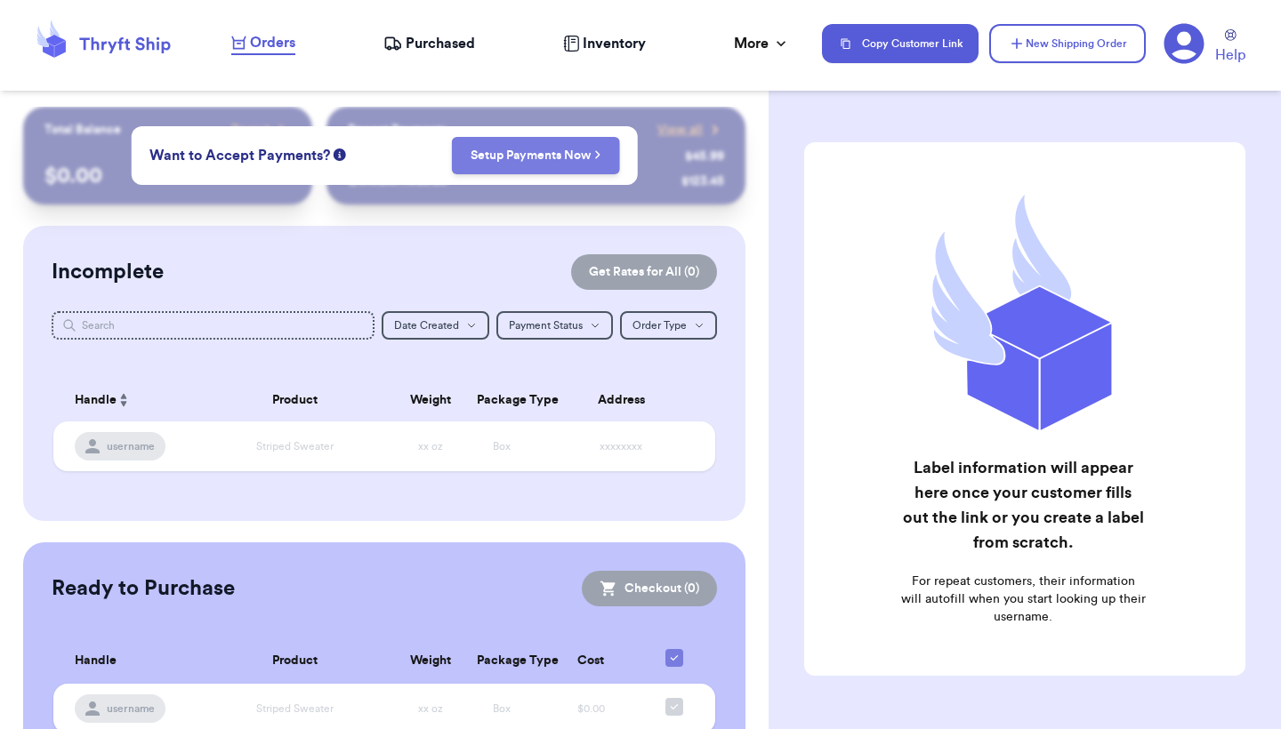
click at [586, 157] on link "Setup Payments Now" at bounding box center [536, 156] width 131 height 18
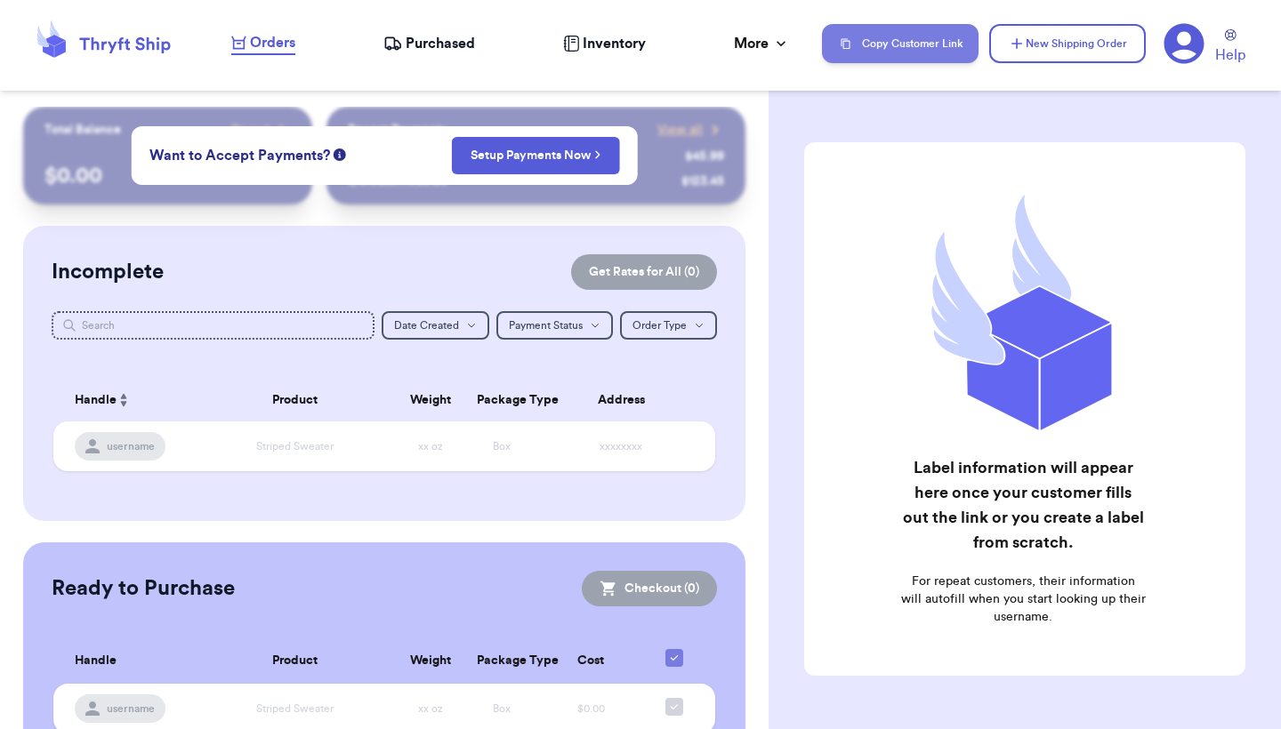
click at [899, 41] on button "Copy Customer Link" at bounding box center [900, 43] width 157 height 39
click at [927, 47] on button "Copy Customer Link" at bounding box center [900, 43] width 157 height 39
click at [1175, 53] on icon at bounding box center [1183, 43] width 41 height 41
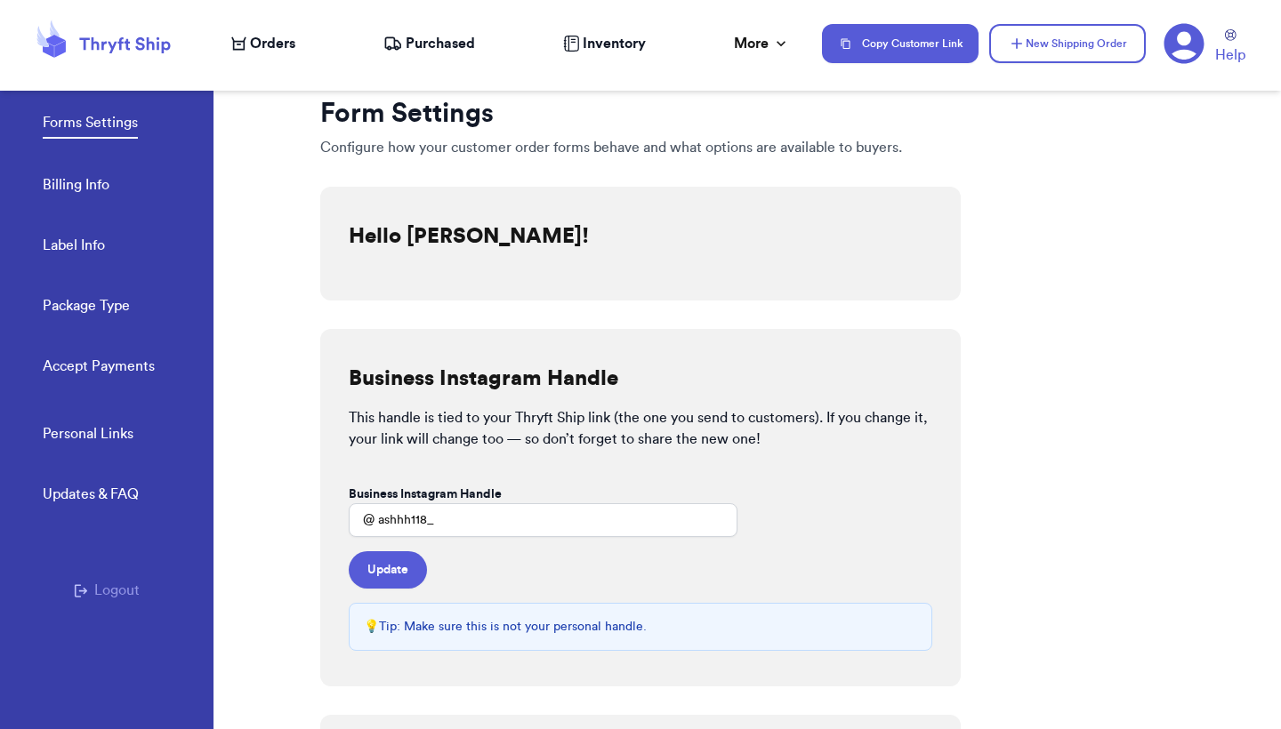
click at [115, 430] on link "Personal Links" at bounding box center [88, 435] width 91 height 25
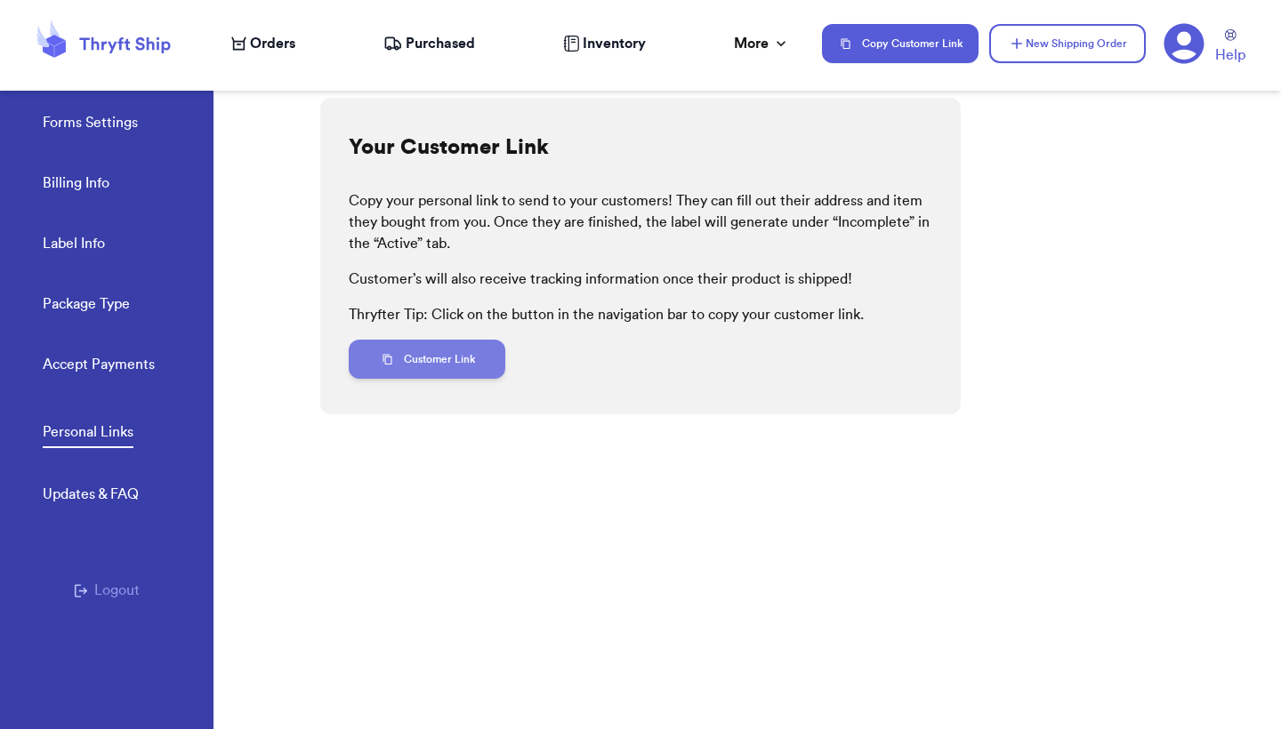
click at [433, 369] on button "Customer Link" at bounding box center [427, 359] width 157 height 39
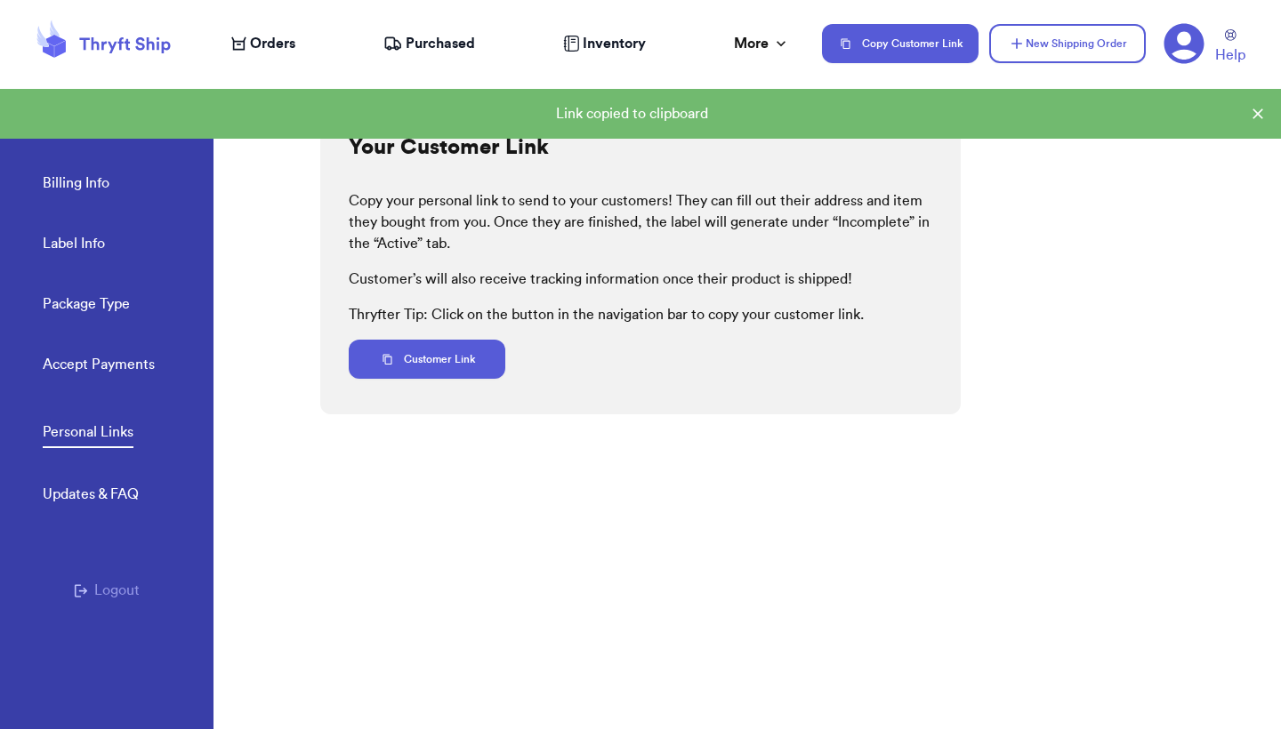
click at [107, 315] on link "Package Type" at bounding box center [86, 306] width 87 height 25
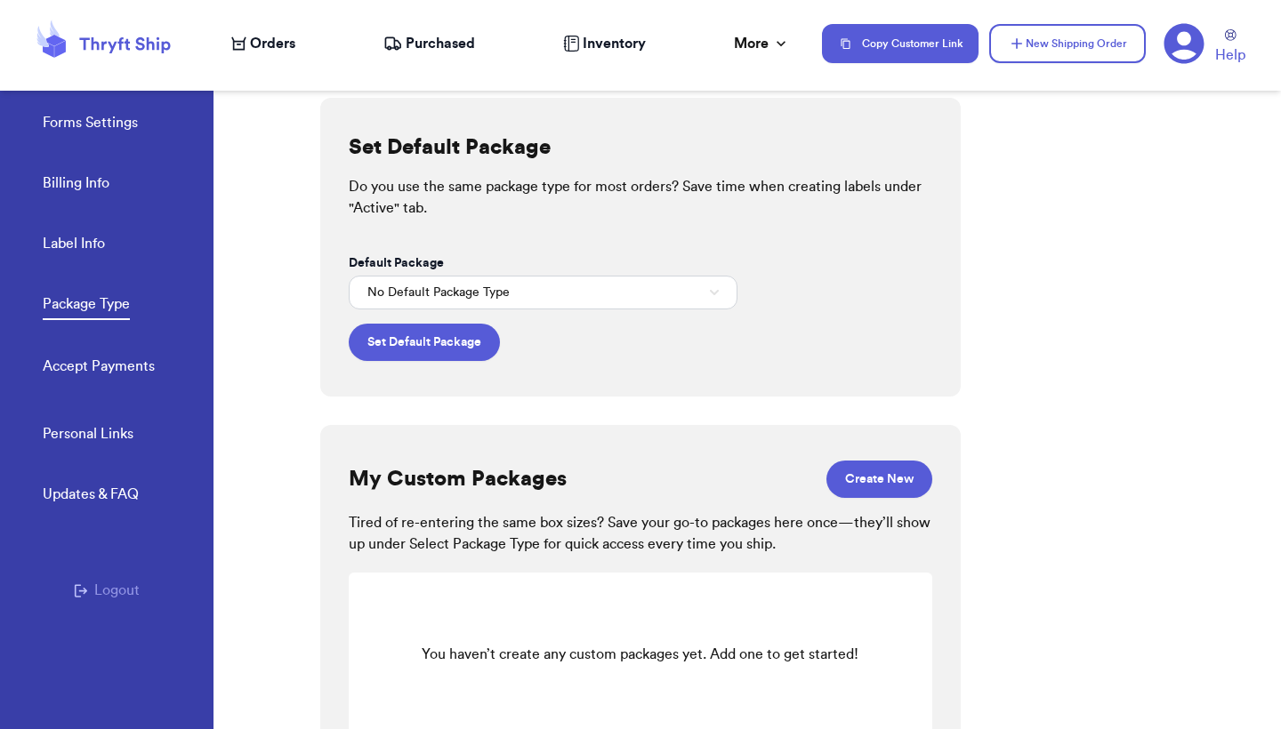
click at [84, 436] on link "Personal Links" at bounding box center [88, 435] width 91 height 25
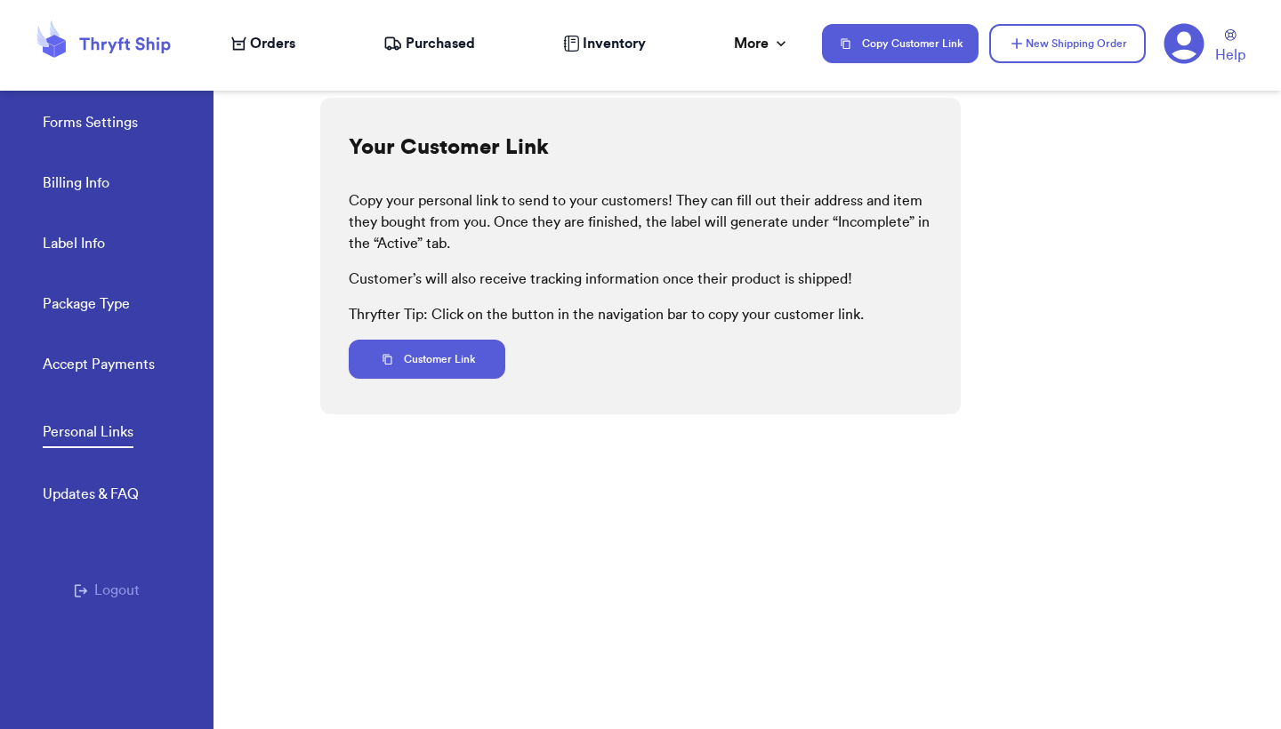
click at [99, 129] on link "Forms Settings" at bounding box center [90, 124] width 95 height 25
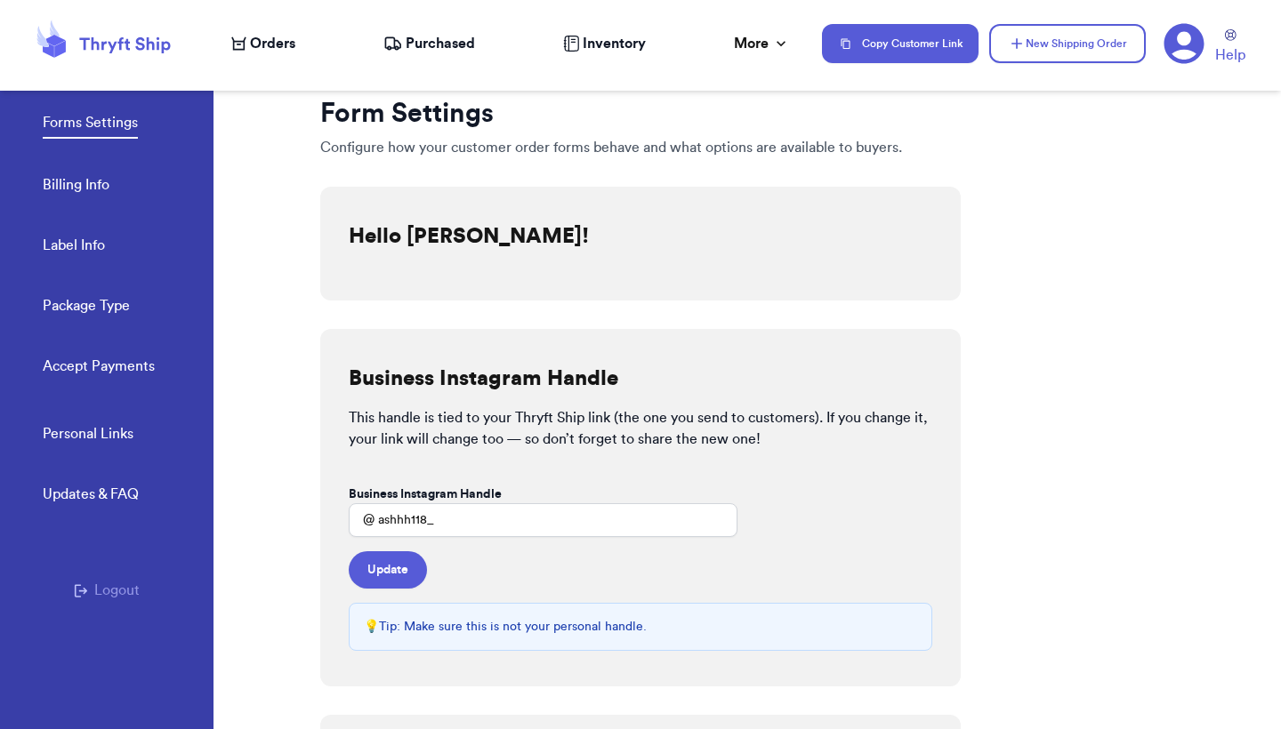
click at [521, 199] on div "Hello Ashley Barcenas!" at bounding box center [640, 244] width 640 height 114
click at [578, 35] on div "Inventory" at bounding box center [604, 43] width 83 height 21
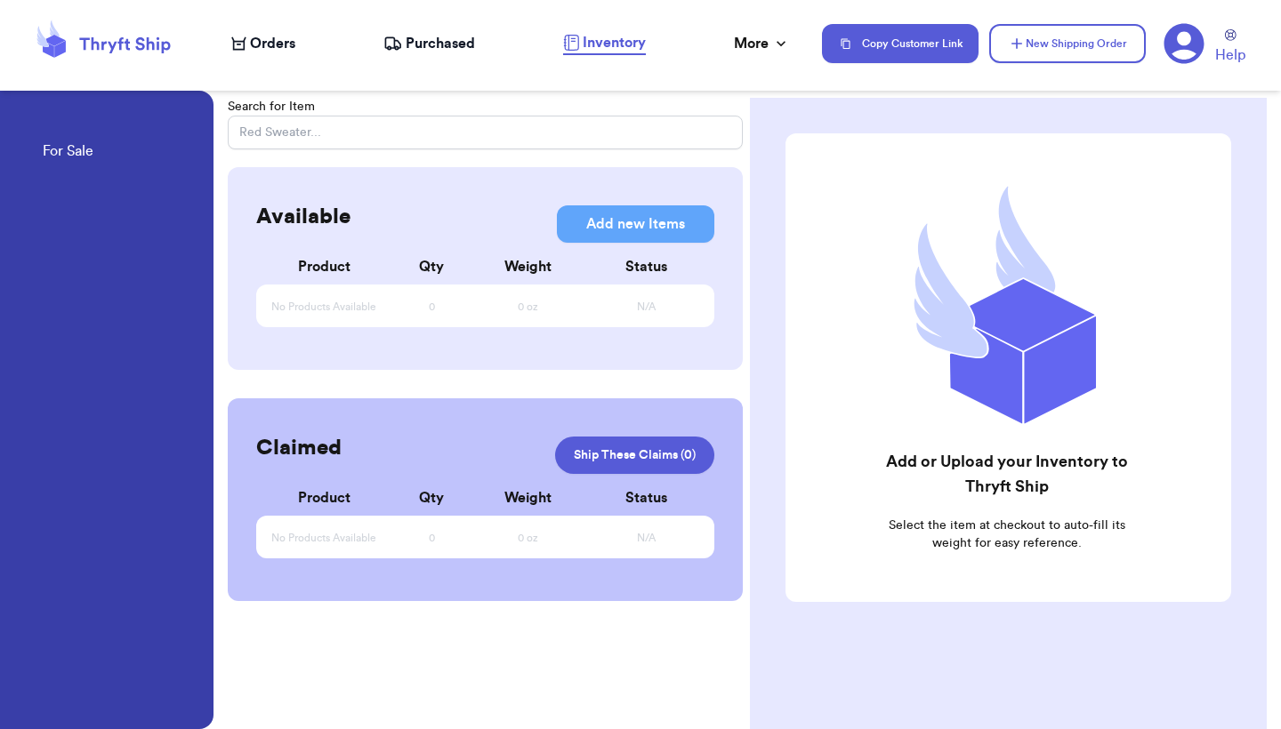
click at [269, 55] on nav "Orders Purchased Inventory More Stats Completed Orders Payments Payouts Copy Cu…" at bounding box center [746, 43] width 1067 height 59
click at [287, 45] on span "Orders" at bounding box center [272, 43] width 45 height 21
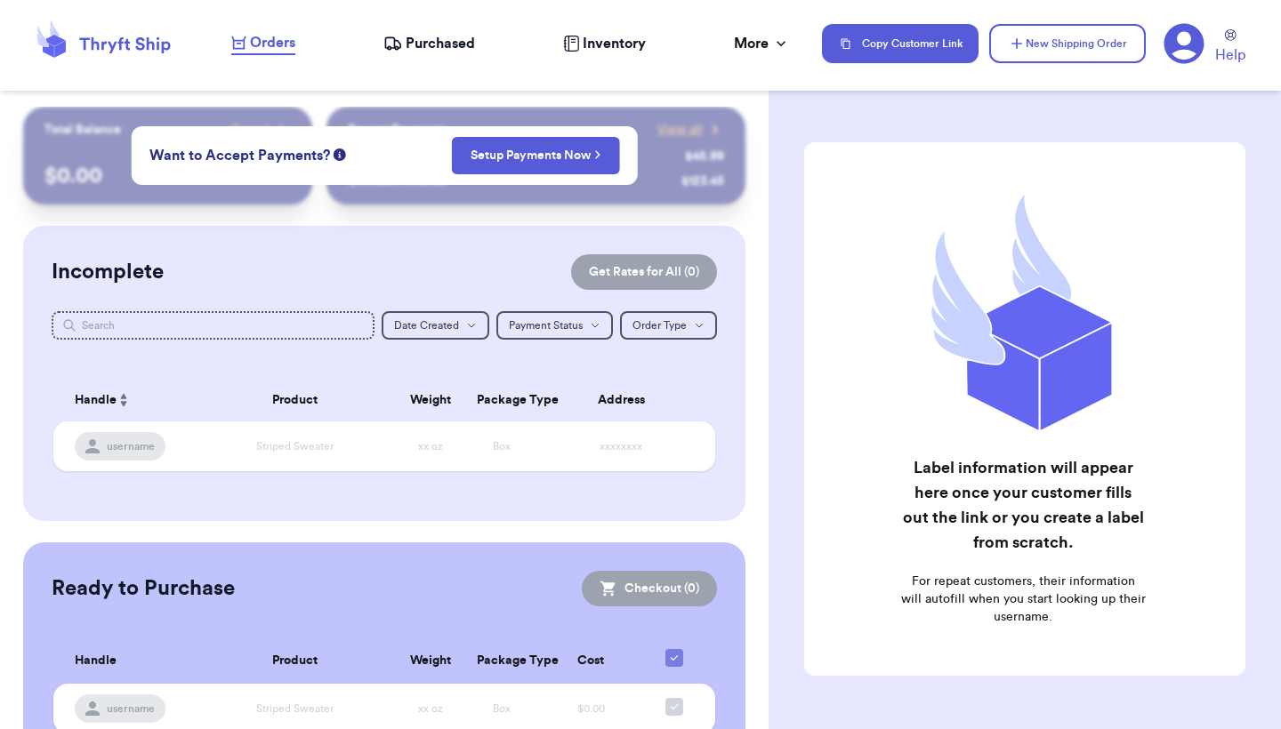
click at [394, 37] on icon at bounding box center [392, 42] width 15 height 11
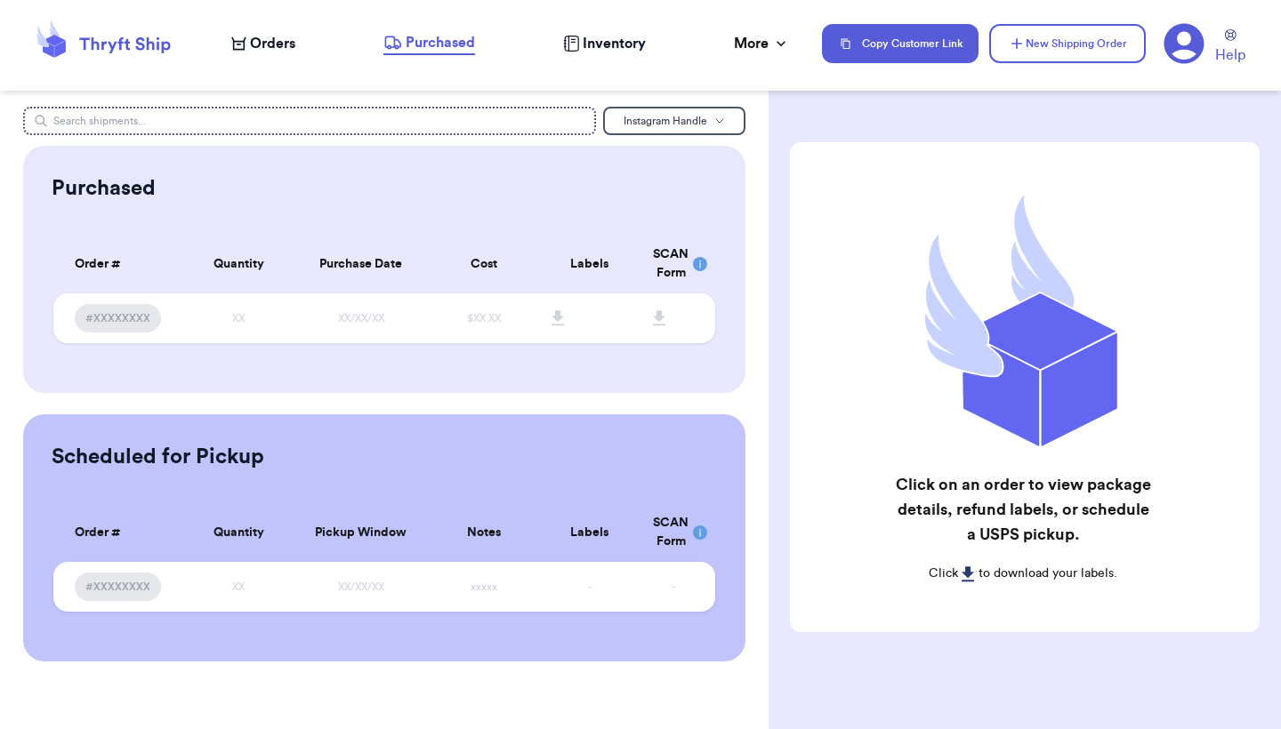
click at [1200, 42] on icon at bounding box center [1184, 44] width 40 height 40
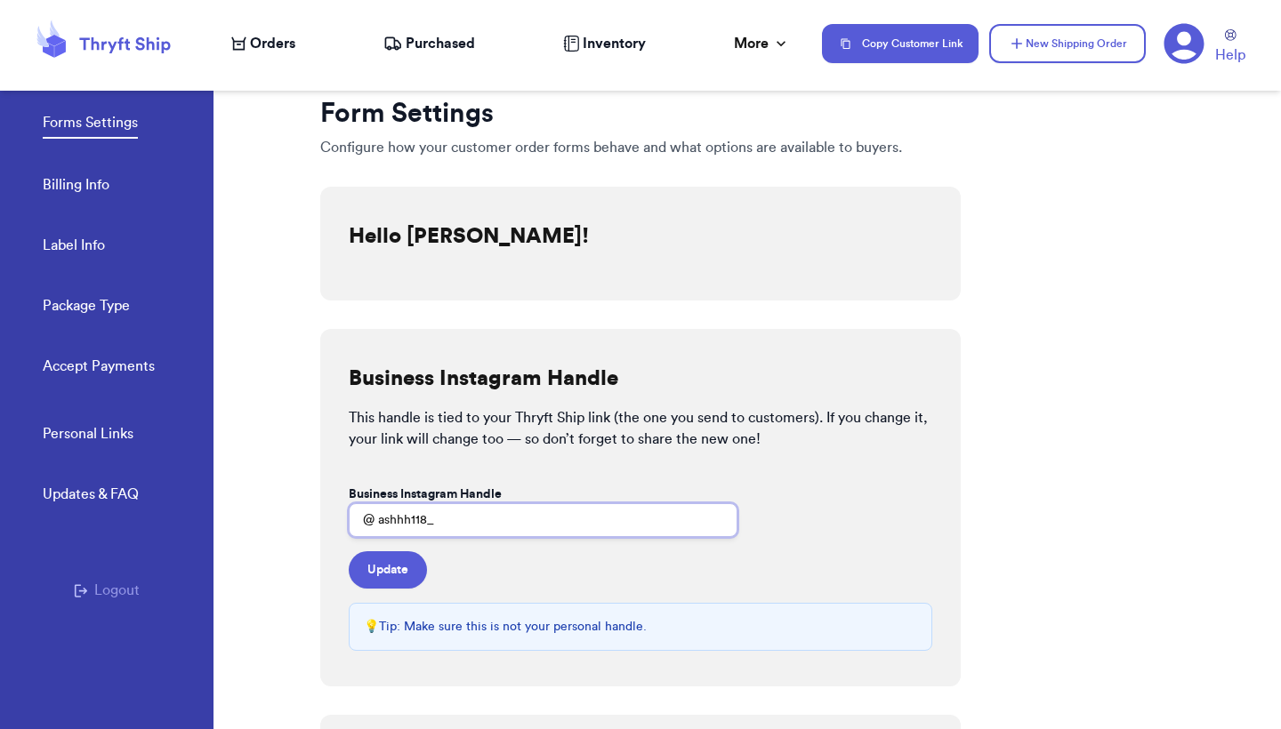
click at [462, 518] on input "ashhh118_" at bounding box center [543, 520] width 389 height 34
click at [379, 526] on input "ashhh118_" at bounding box center [543, 520] width 389 height 34
click at [487, 526] on input "ashhh118_" at bounding box center [543, 520] width 389 height 34
click at [380, 514] on input "ashhh118" at bounding box center [543, 520] width 389 height 34
click at [547, 508] on input "_ashhh118" at bounding box center [543, 520] width 389 height 34
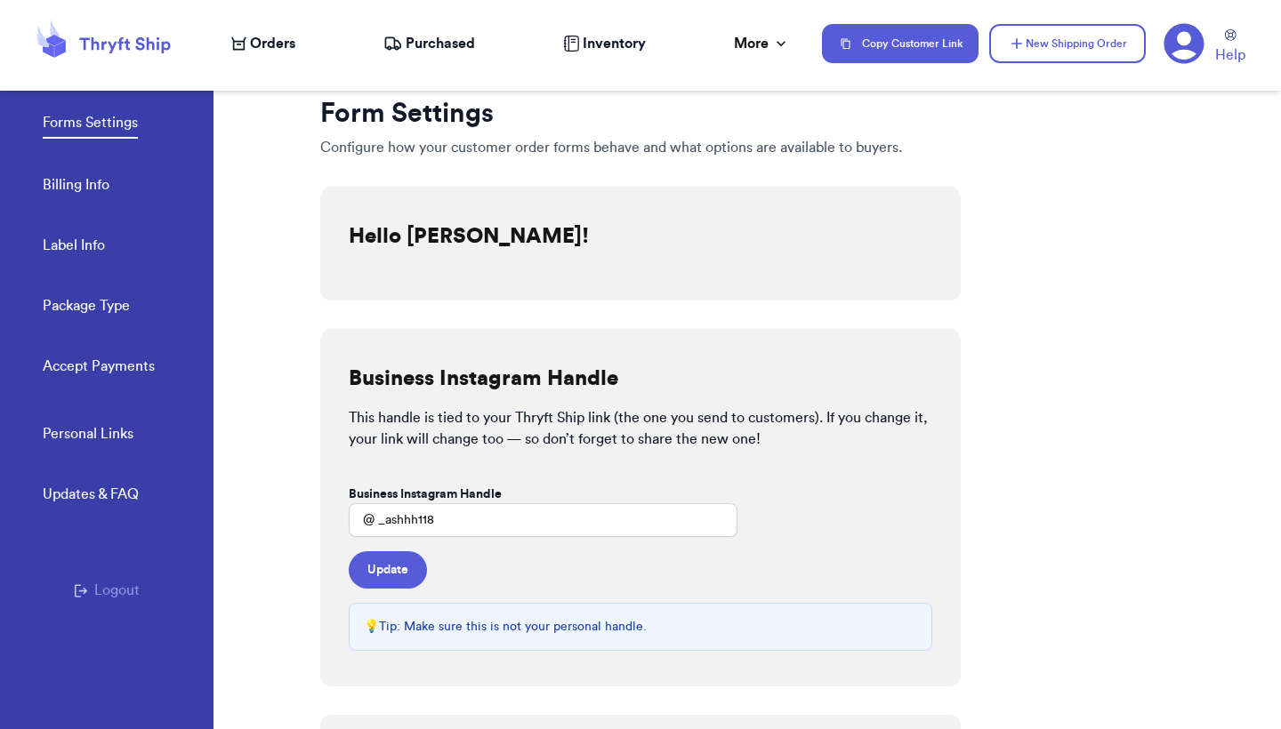
click at [521, 552] on form "Business Instagram Handle @ _ashhh118 Update" at bounding box center [543, 537] width 389 height 103
click at [385, 520] on input "_ashhh118" at bounding box center [543, 520] width 389 height 34
click at [445, 524] on input "ashhh118" at bounding box center [543, 520] width 389 height 34
click at [456, 554] on form "Business Instagram Handle @ ashhh118_ Update" at bounding box center [543, 537] width 389 height 103
click at [447, 525] on input "ashhh118_" at bounding box center [543, 520] width 389 height 34
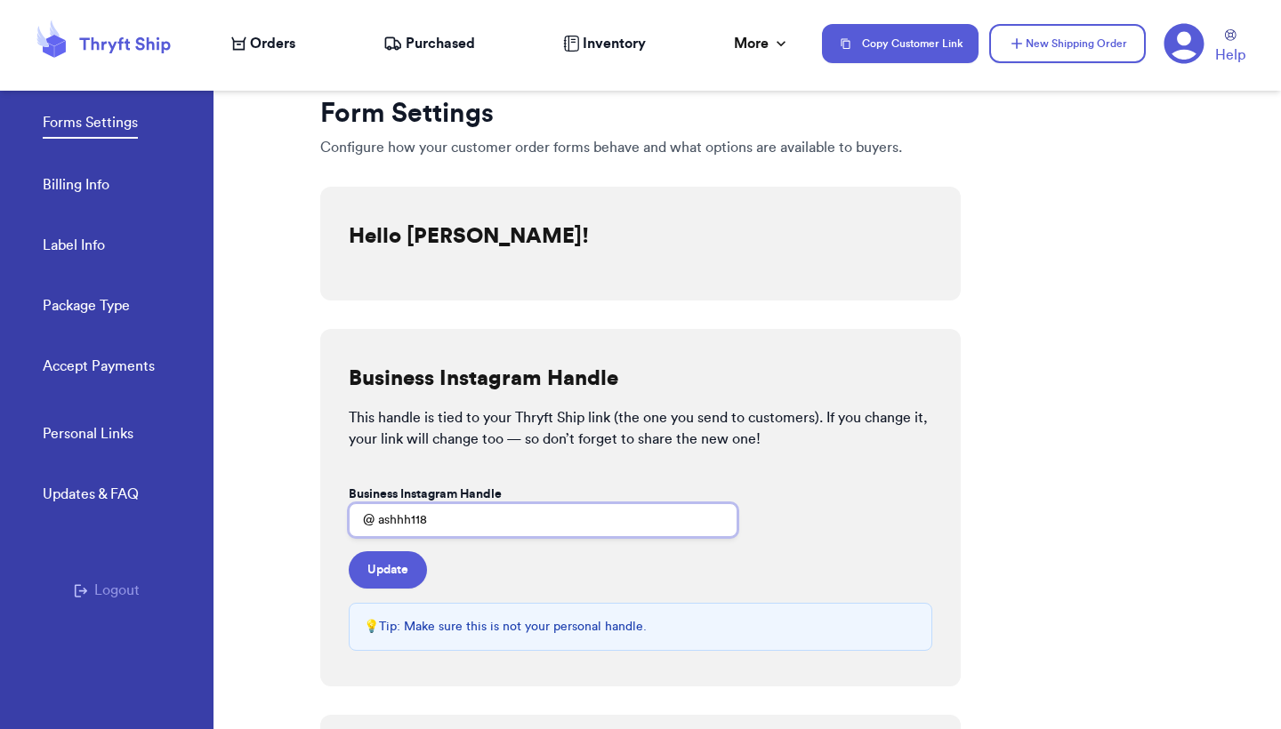
click at [380, 517] on input "ashhh118" at bounding box center [543, 520] width 389 height 34
click at [405, 565] on button "Update" at bounding box center [388, 569] width 78 height 37
click at [510, 530] on input "_ashhh118" at bounding box center [543, 520] width 389 height 34
drag, startPoint x: 438, startPoint y: 522, endPoint x: 389, endPoint y: 520, distance: 49.8
click at [389, 520] on input "_ashhh118" at bounding box center [543, 520] width 389 height 34
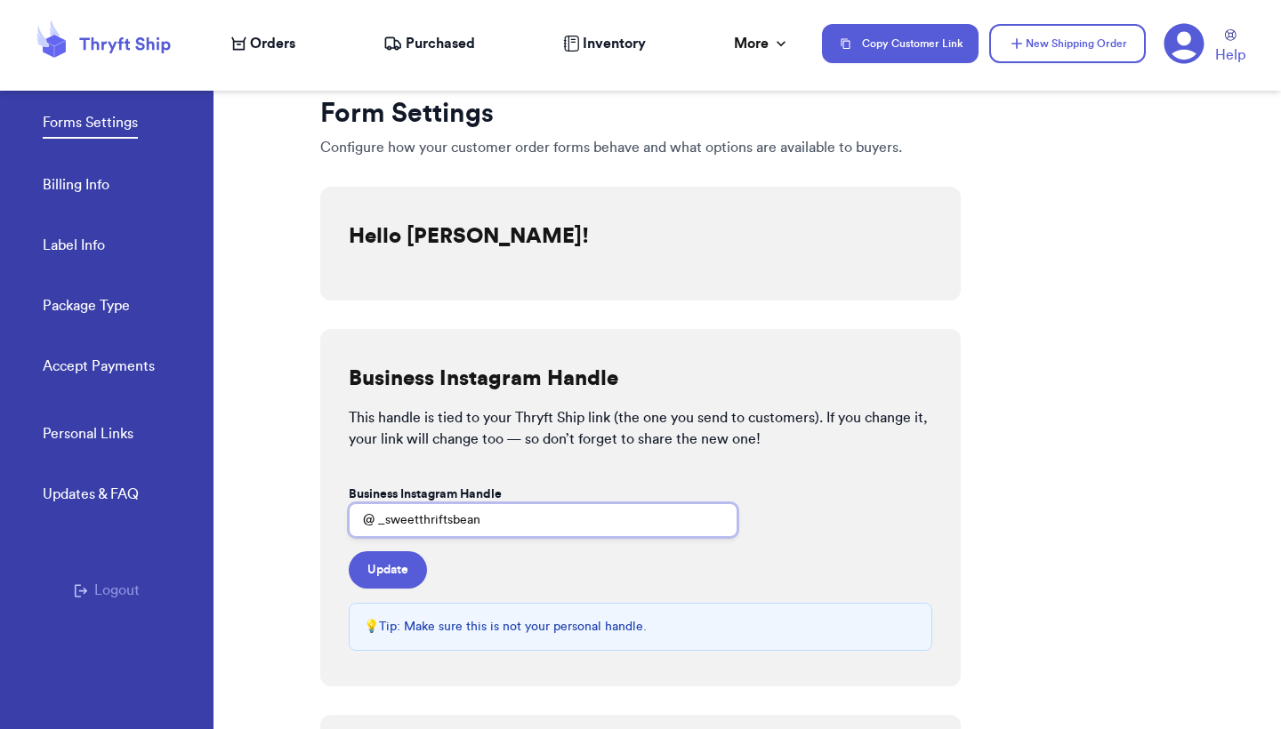
click at [385, 524] on input "_sweetthriftsbean" at bounding box center [543, 520] width 389 height 34
type input "_sweetthriftsbean"
click at [398, 579] on button "Update" at bounding box center [388, 569] width 78 height 37
click at [359, 291] on div "Hello Ashley Barcenas!" at bounding box center [640, 244] width 640 height 114
click at [104, 121] on link "Forms Settings" at bounding box center [90, 125] width 95 height 27
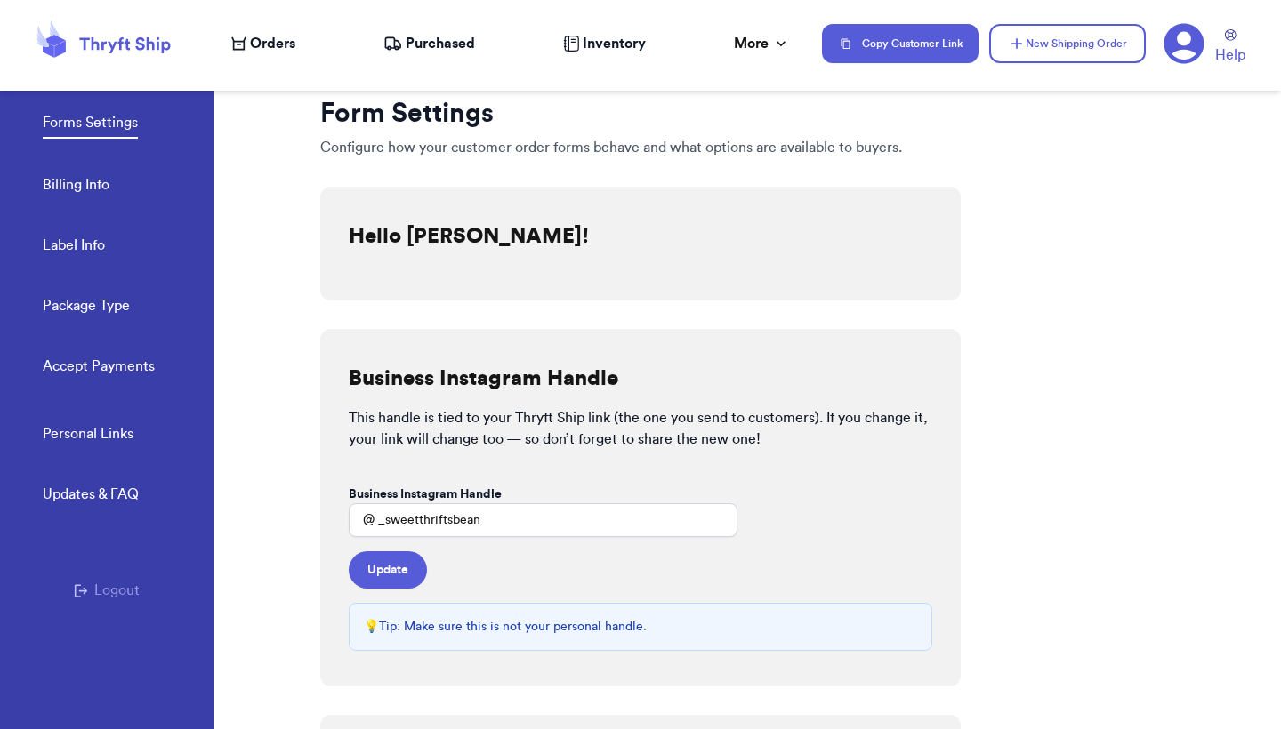
click at [52, 116] on link "Forms Settings" at bounding box center [90, 125] width 95 height 27
click at [61, 120] on link "Forms Settings" at bounding box center [90, 125] width 95 height 27
click at [62, 121] on link "Forms Settings" at bounding box center [90, 125] width 95 height 27
click at [84, 188] on link "Billing Info" at bounding box center [76, 186] width 67 height 25
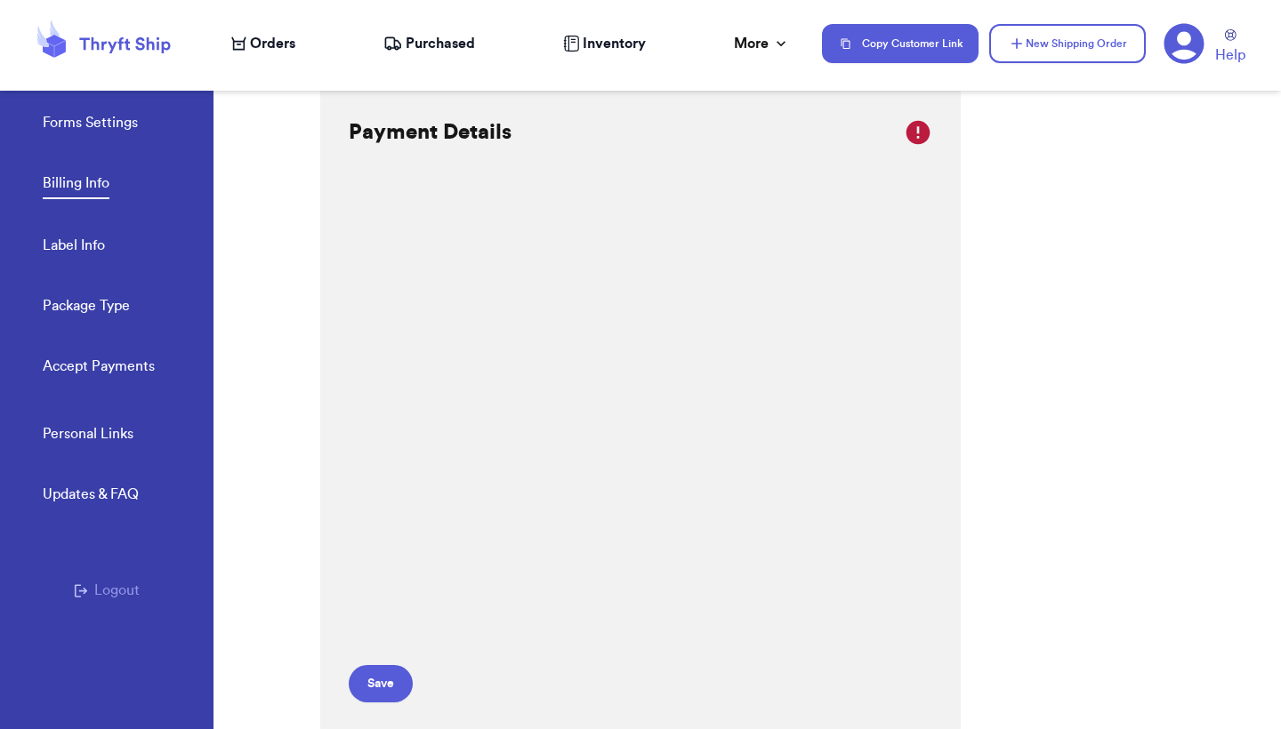
scroll to position [20, 0]
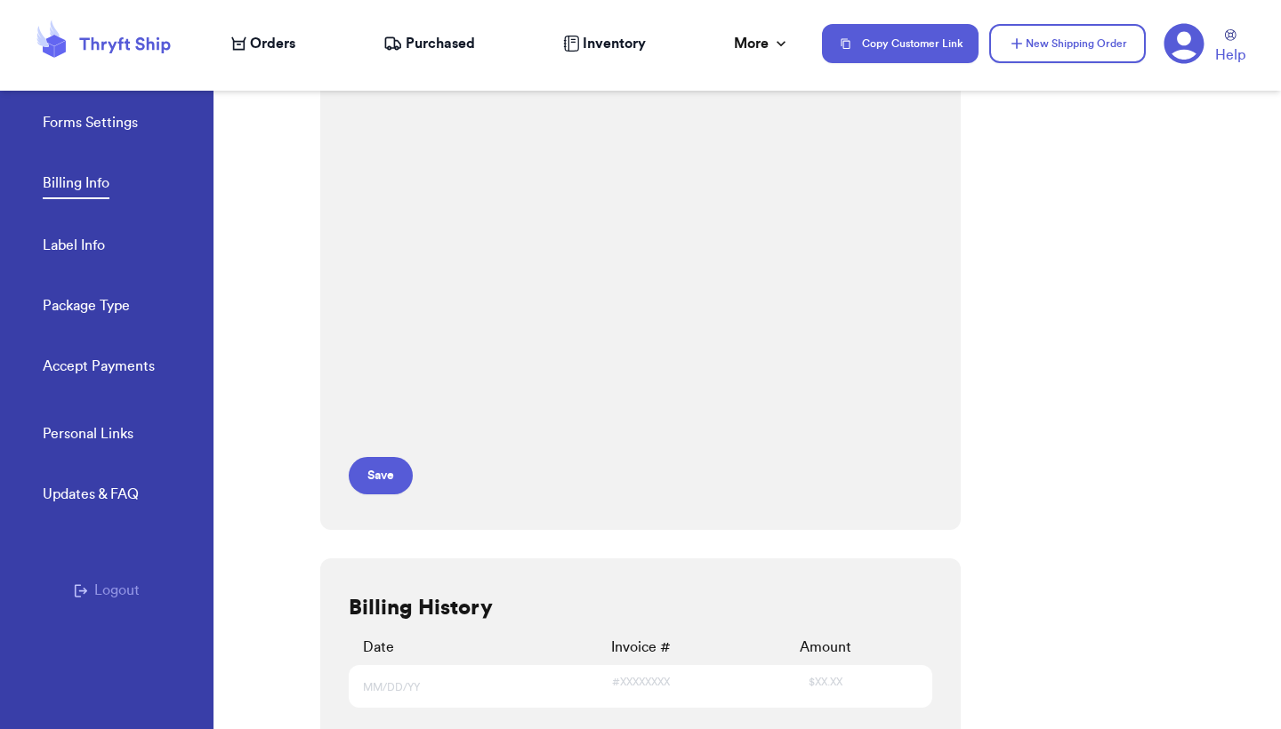
click at [101, 241] on link "Label Info" at bounding box center [74, 247] width 62 height 25
select select "SC"
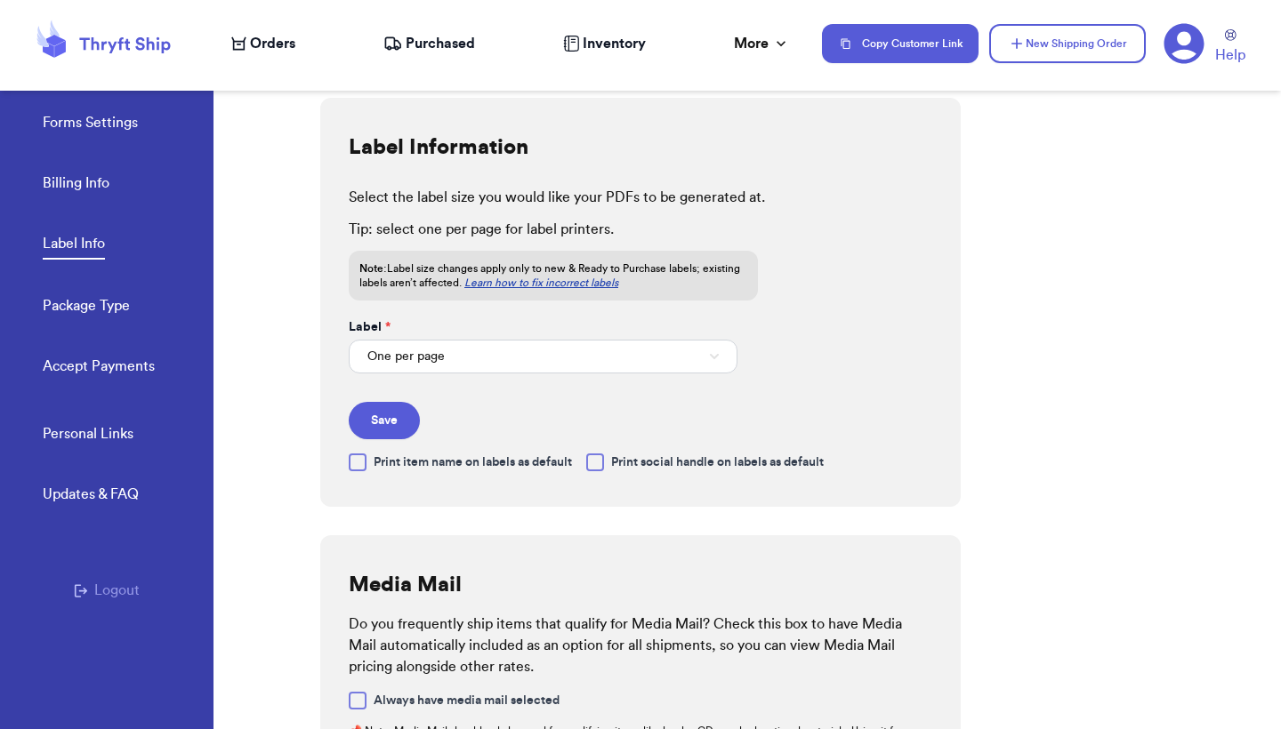
click at [99, 377] on link "Accept Payments" at bounding box center [99, 368] width 112 height 25
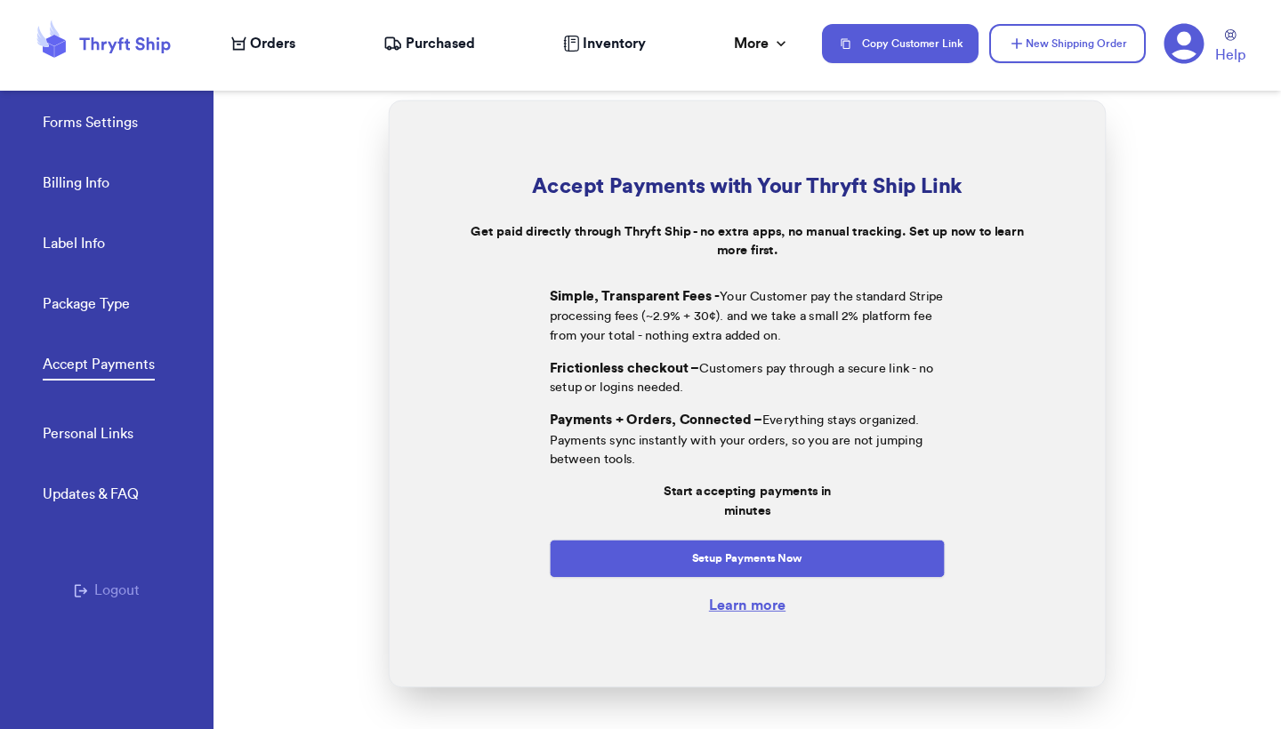
click at [89, 312] on link "Package Type" at bounding box center [86, 306] width 87 height 25
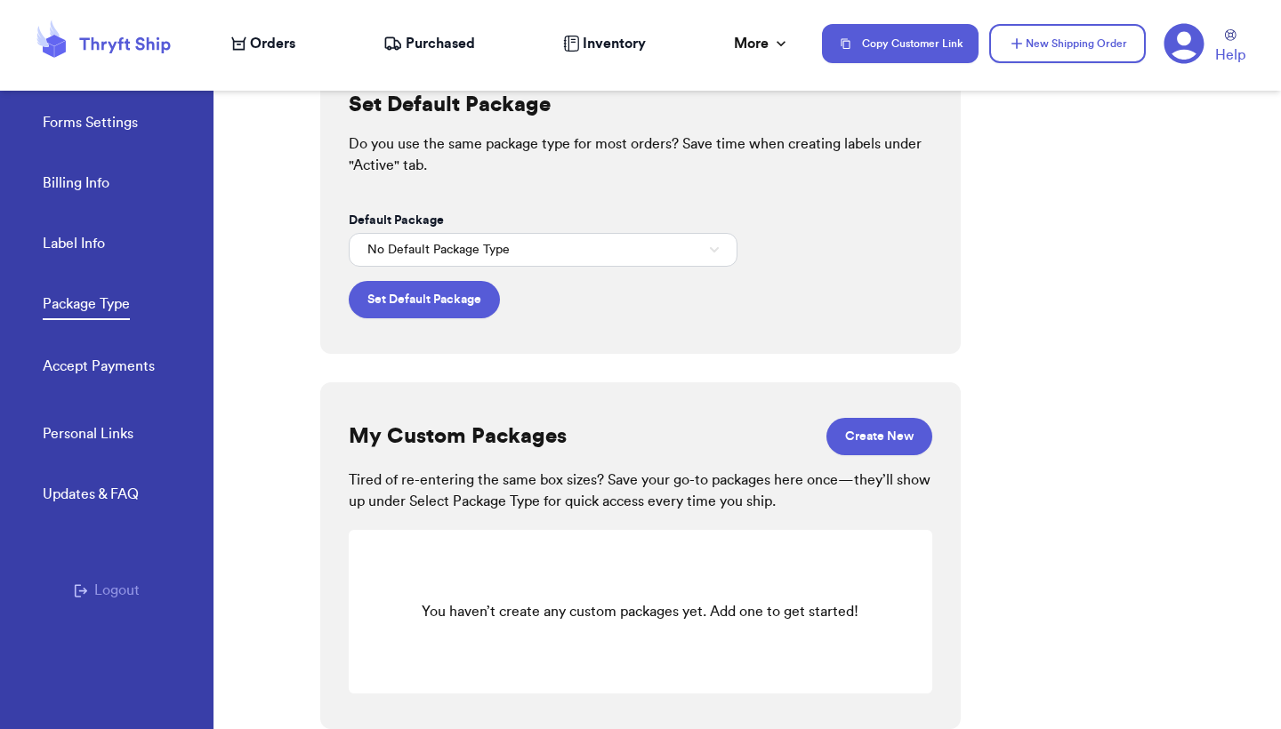
click at [68, 242] on link "Label Info" at bounding box center [74, 245] width 62 height 25
select select "SC"
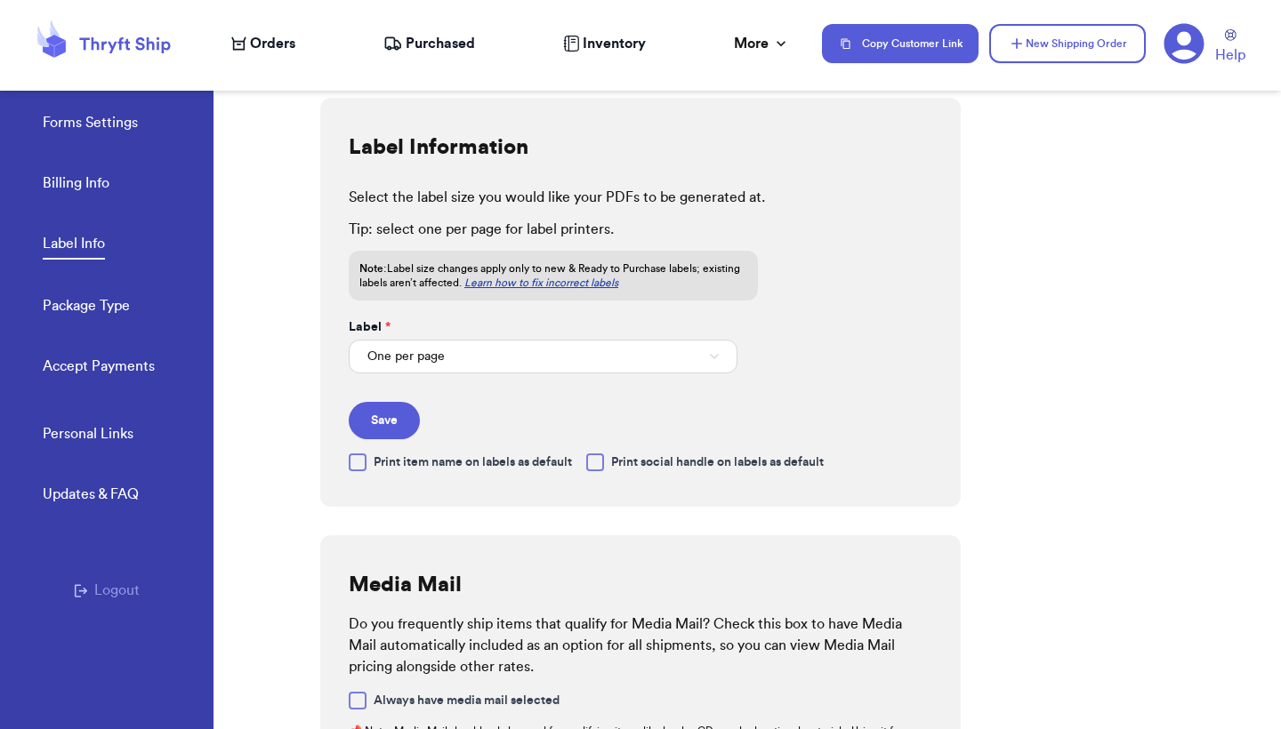
click at [101, 133] on link "Forms Settings" at bounding box center [90, 124] width 95 height 25
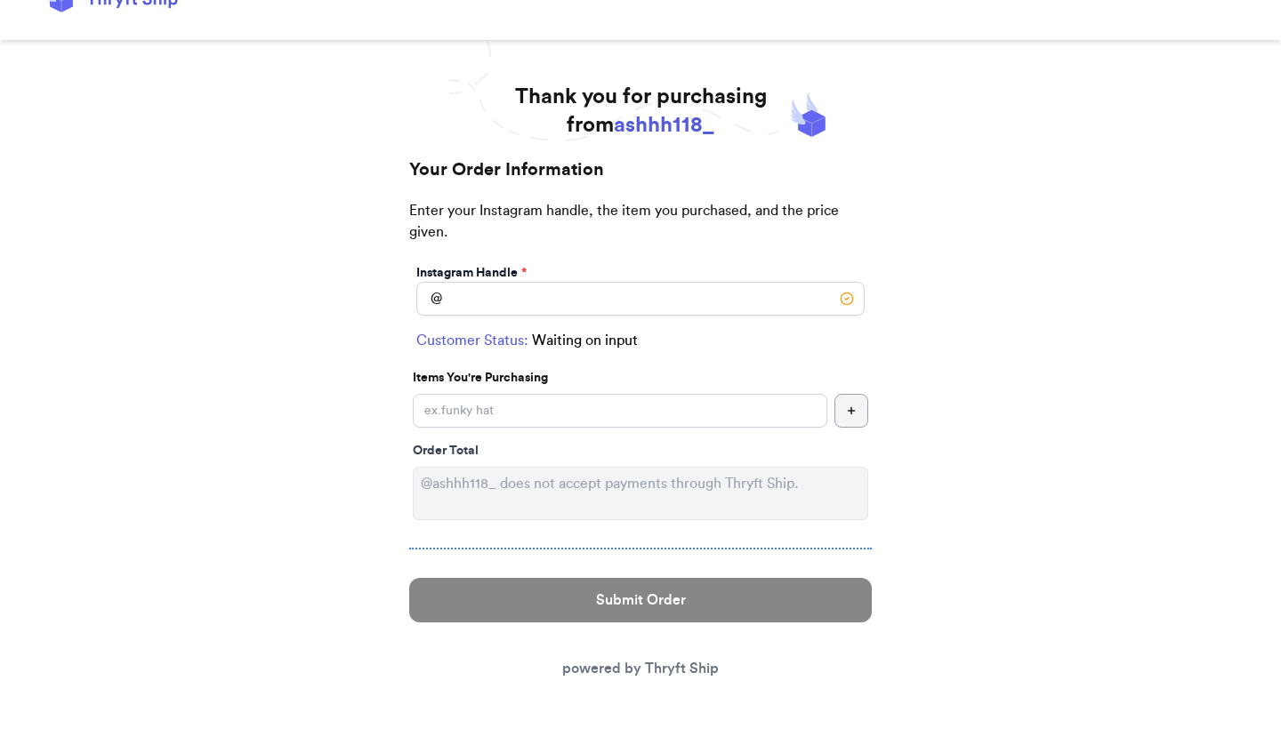
scroll to position [40, 0]
click at [607, 475] on textarea at bounding box center [640, 493] width 455 height 53
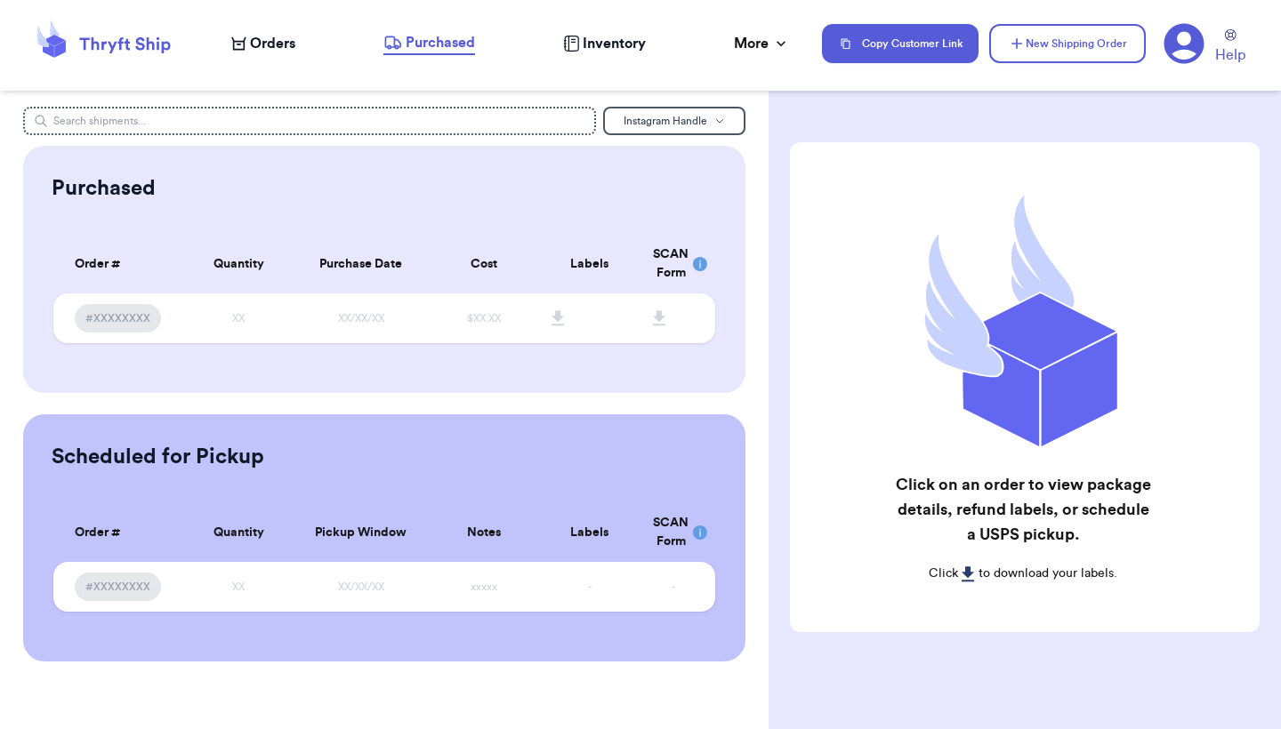
click at [1187, 36] on icon at bounding box center [1183, 43] width 41 height 41
click at [1178, 53] on icon at bounding box center [1183, 43] width 41 height 41
